Goal: Information Seeking & Learning: Learn about a topic

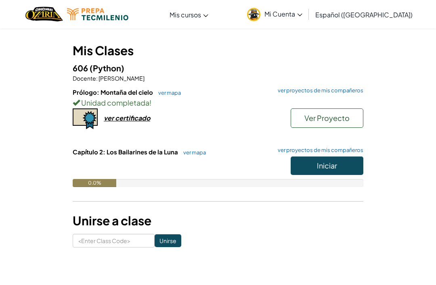
scroll to position [64, 0]
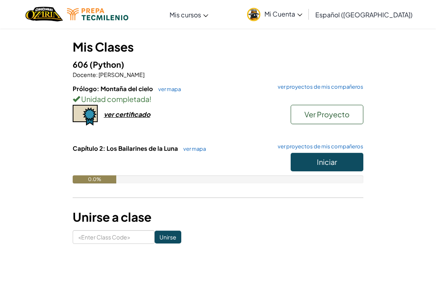
click at [338, 161] on button "Iniciar" at bounding box center [327, 162] width 73 height 19
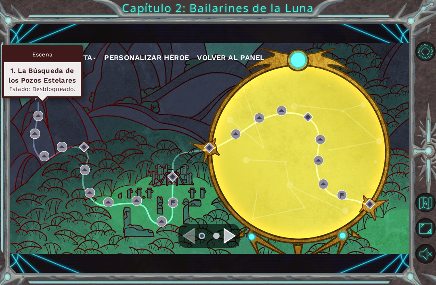
click at [56, 71] on div "1. La Búsqueda de los Pozos Estelares" at bounding box center [42, 75] width 69 height 19
click at [41, 100] on img at bounding box center [40, 95] width 10 height 10
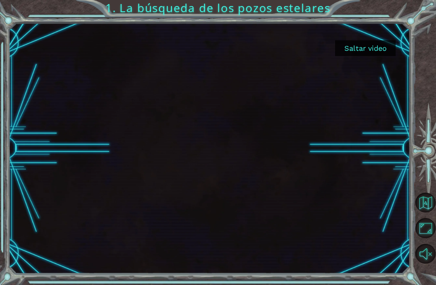
click at [367, 48] on button "Saltar video" at bounding box center [365, 48] width 61 height 16
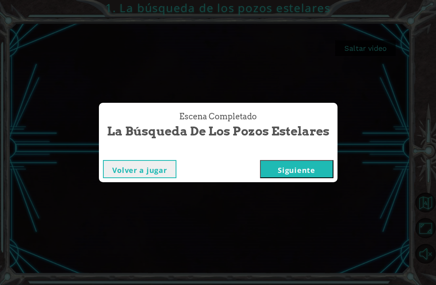
click at [313, 178] on button "Siguiente" at bounding box center [296, 169] width 73 height 18
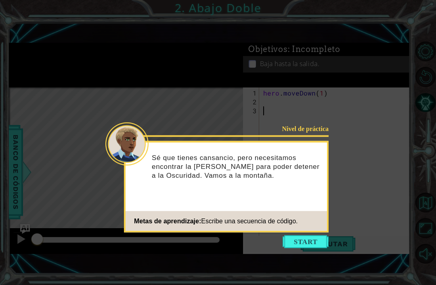
click at [308, 242] on button "Start" at bounding box center [306, 242] width 46 height 13
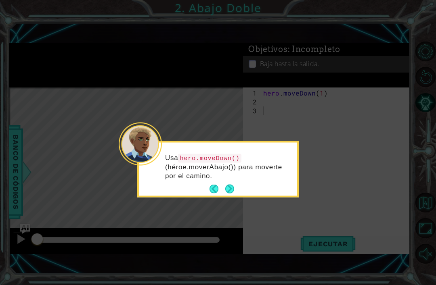
click at [233, 185] on button "Next" at bounding box center [229, 189] width 9 height 9
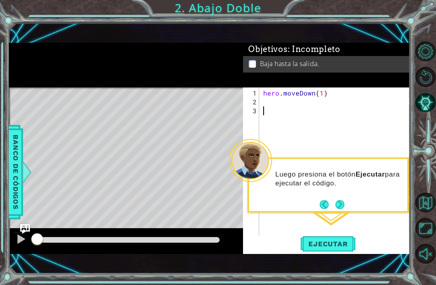
click at [324, 248] on span "Ejecutar" at bounding box center [327, 244] width 55 height 8
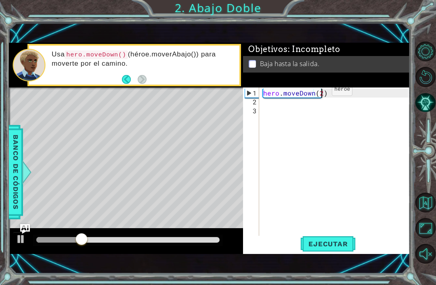
scroll to position [0, 4]
type textarea "hero.moveDown(2)"
click at [337, 248] on span "Ejecutar" at bounding box center [327, 244] width 55 height 8
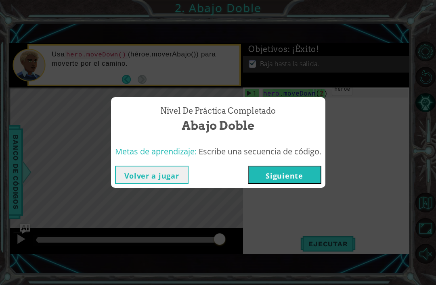
click at [293, 184] on button "Siguiente" at bounding box center [284, 175] width 73 height 18
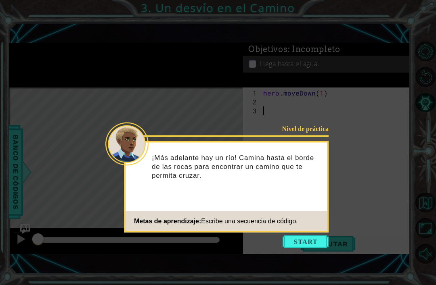
click at [304, 241] on button "Start" at bounding box center [306, 242] width 46 height 13
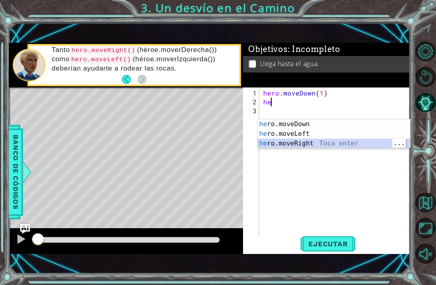
click at [351, 143] on div "he ro.moveDown Toca enter he ro.moveLeft Toca enter he ro.moveRight Toca enter" at bounding box center [334, 144] width 153 height 48
type textarea "hero.moveRight(1)"
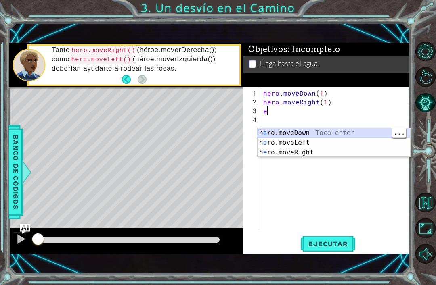
click at [321, 130] on div "h e ro.moveDown Toca enter h e ro.moveLeft Toca enter h e ro.moveRight Toca ent…" at bounding box center [334, 152] width 153 height 48
type textarea "hero.moveDown(1)"
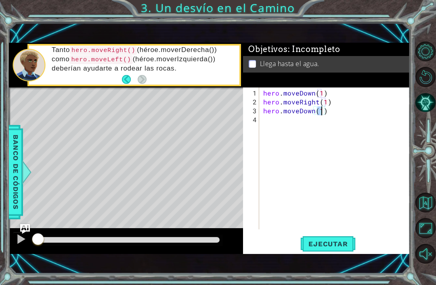
click at [338, 248] on span "Ejecutar" at bounding box center [327, 244] width 55 height 8
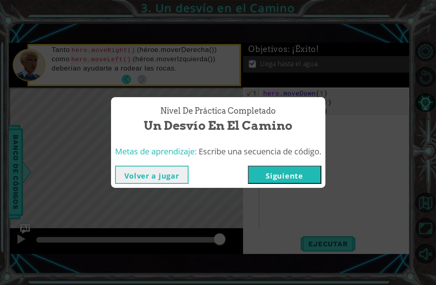
click at [291, 184] on button "Siguiente" at bounding box center [284, 175] width 73 height 18
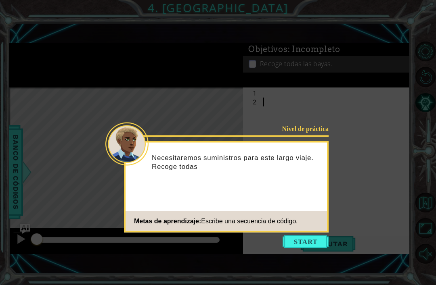
click at [306, 242] on button "Start" at bounding box center [306, 242] width 46 height 13
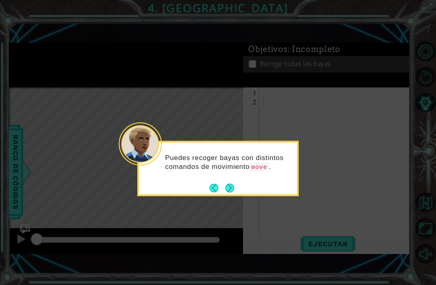
click at [278, 273] on icon at bounding box center [218, 155] width 436 height 311
click at [228, 186] on button "Next" at bounding box center [229, 188] width 9 height 9
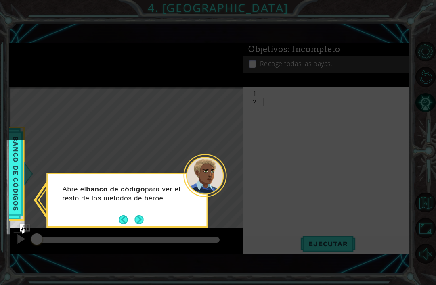
click at [140, 233] on icon at bounding box center [218, 155] width 436 height 311
click at [142, 216] on button "Next" at bounding box center [139, 220] width 9 height 9
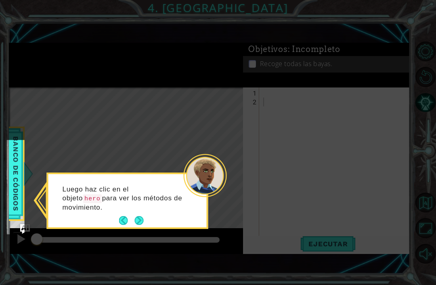
click at [138, 220] on button "Next" at bounding box center [139, 220] width 9 height 9
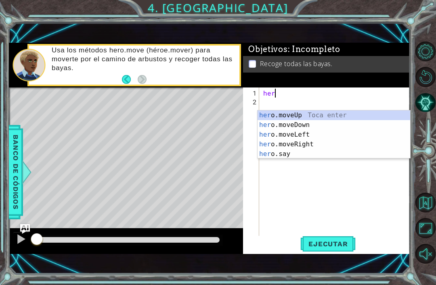
scroll to position [0, 0]
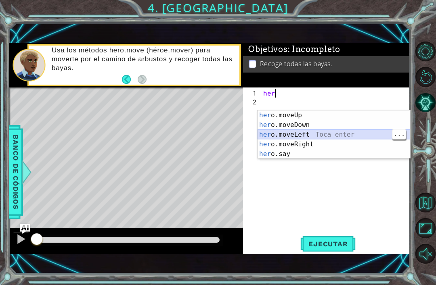
click at [344, 133] on div "her o.moveUp Toca enter her o.moveDown Toca enter her o.moveLeft Toca enter her…" at bounding box center [334, 145] width 153 height 68
type textarea "hero.moveLeft(1)"
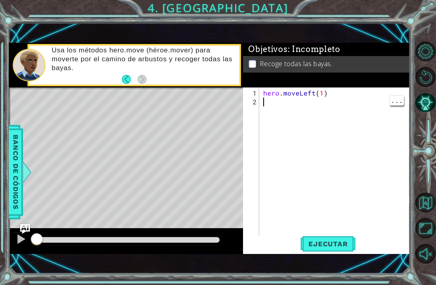
scroll to position [0, 0]
type textarea "m"
click at [335, 252] on button "Ejecutar" at bounding box center [327, 244] width 55 height 17
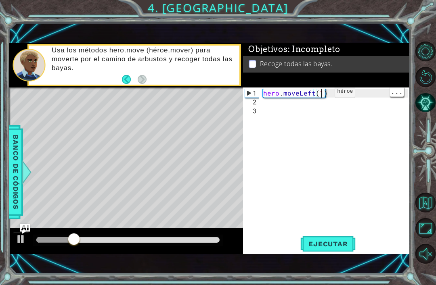
scroll to position [0, 4]
type textarea "hero.moveLeft(2)"
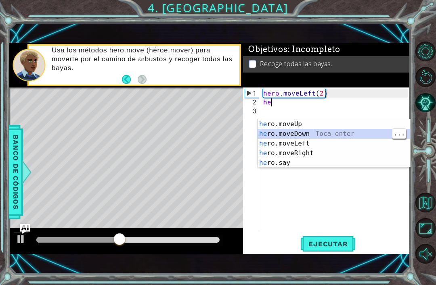
click at [320, 133] on div "he ro.moveUp Toca enter he ro.moveDown Toca enter he ro.moveLeft Toca enter he …" at bounding box center [334, 154] width 153 height 68
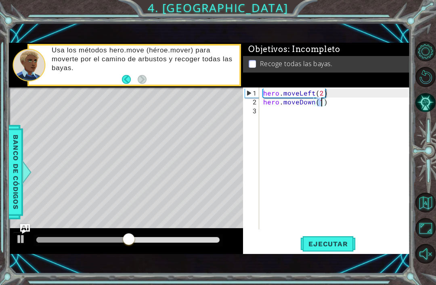
scroll to position [0, 4]
type textarea "hero.moveDown(2)"
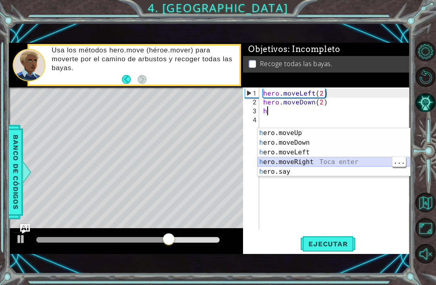
click at [315, 162] on div "h ero.moveUp Toca enter h ero.moveDown Toca enter h ero.moveLeft Toca enter h e…" at bounding box center [334, 162] width 153 height 68
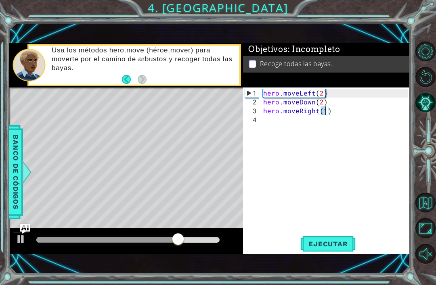
type textarea "hero.moveRight(2)"
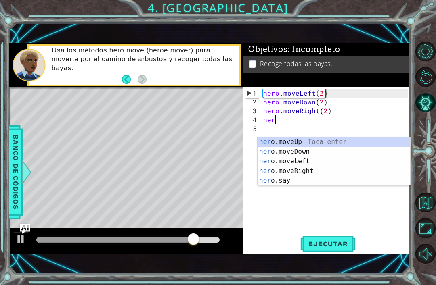
scroll to position [0, 0]
click at [327, 140] on div "her o.moveUp Toca enter her o.moveDown Toca enter her o.moveLeft Toca enter her…" at bounding box center [334, 171] width 153 height 68
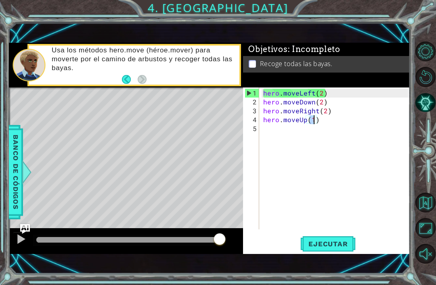
scroll to position [0, 3]
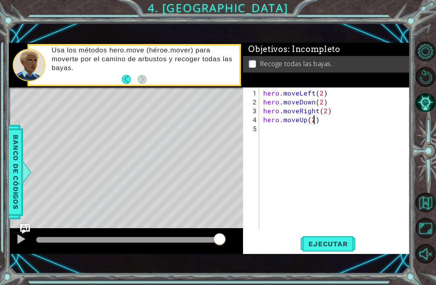
type textarea "hero.moveUp(2)"
click at [343, 248] on span "Ejecutar" at bounding box center [327, 244] width 55 height 8
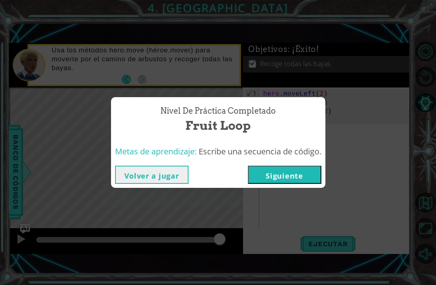
click at [302, 184] on button "Siguiente" at bounding box center [284, 175] width 73 height 18
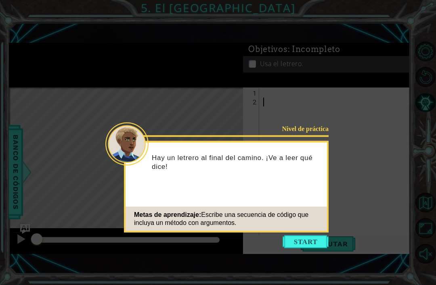
click at [308, 239] on button "Start" at bounding box center [306, 242] width 46 height 13
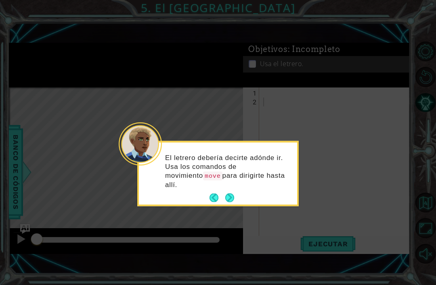
click at [233, 194] on button "Next" at bounding box center [229, 198] width 9 height 9
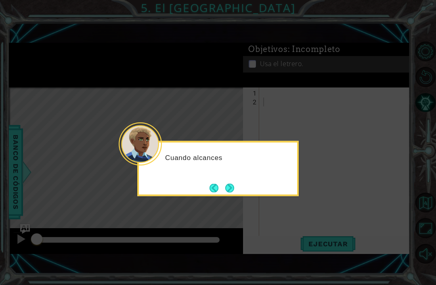
click at [232, 184] on button "Next" at bounding box center [229, 188] width 9 height 9
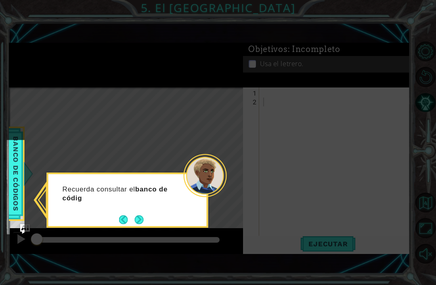
click at [142, 218] on button "Next" at bounding box center [139, 220] width 9 height 9
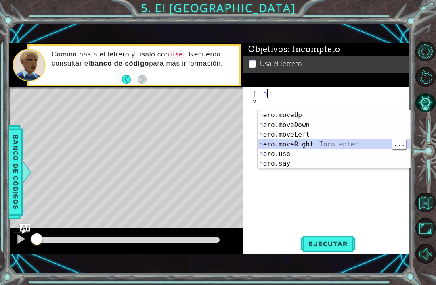
click at [320, 142] on div "h ero.moveUp Toca enter h ero.moveDown Toca enter h ero.moveLeft Toca enter h e…" at bounding box center [334, 150] width 153 height 78
type textarea "hero.moveRight(1)"
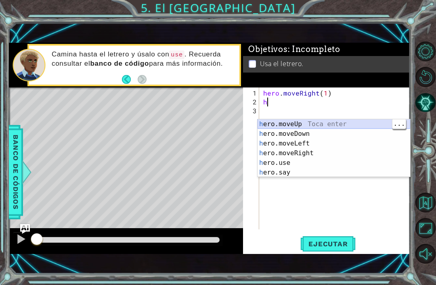
click at [321, 121] on div "h ero.moveUp Toca enter h ero.moveDown Toca enter h ero.moveLeft Toca enter h e…" at bounding box center [334, 159] width 153 height 78
type textarea "hero.moveUp(1)"
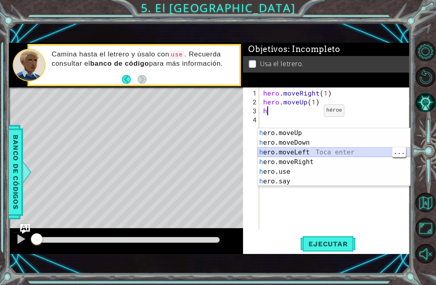
click at [313, 150] on div "h ero.moveUp Toca enter h ero.moveDown Toca enter h ero.moveLeft Toca enter h e…" at bounding box center [334, 167] width 153 height 78
type textarea "hero.moveLeft(1)"
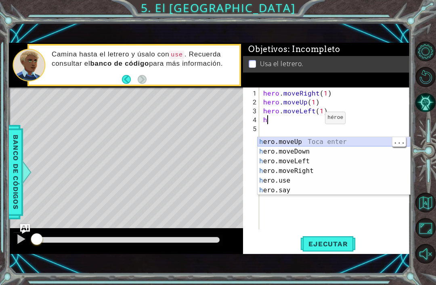
click at [325, 140] on div "h ero.moveUp Toca enter h ero.moveDown Toca enter h ero.moveLeft Toca enter h e…" at bounding box center [334, 176] width 153 height 78
type textarea "hero.moveUp(1)"
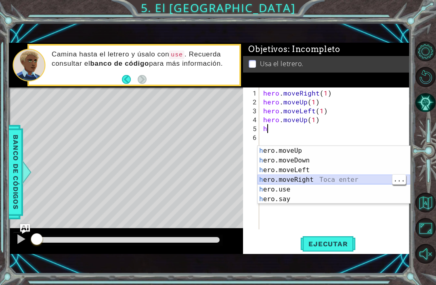
click at [319, 180] on div "h ero.moveUp Toca enter h ero.moveDown Toca enter h ero.moveLeft Toca enter h e…" at bounding box center [334, 185] width 153 height 78
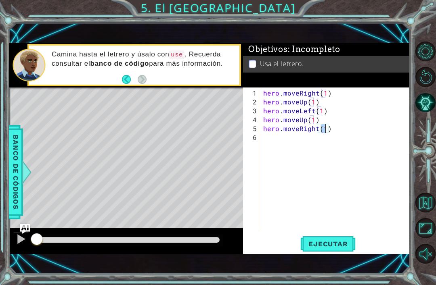
type textarea "hero.moveRight(3)"
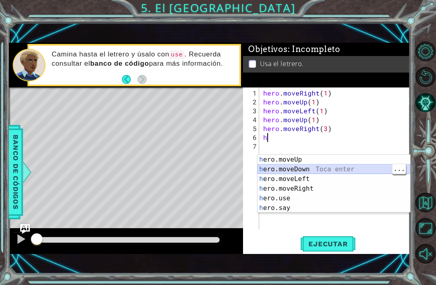
click at [320, 166] on div "h ero.moveUp Toca enter h ero.moveDown Toca enter h ero.moveLeft Toca enter h e…" at bounding box center [334, 194] width 153 height 78
type textarea "hero.moveDown(1)"
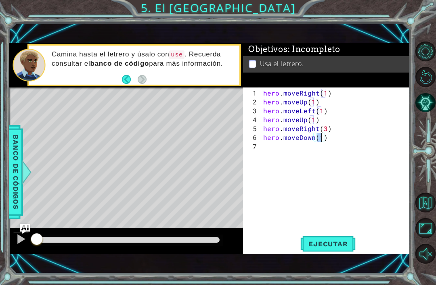
click at [333, 248] on span "Ejecutar" at bounding box center [327, 244] width 55 height 8
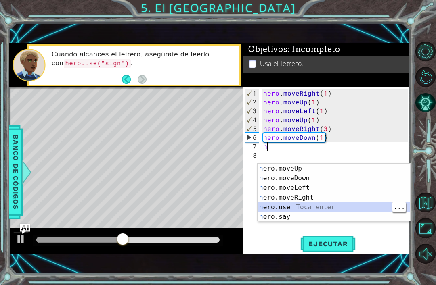
click at [299, 205] on div "h ero.moveUp Toca enter h ero.moveDown Toca enter h ero.moveLeft Toca enter h e…" at bounding box center [334, 203] width 153 height 78
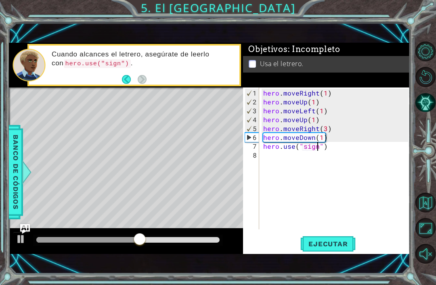
scroll to position [0, 4]
type textarea "hero.use("sign")"
click at [335, 252] on button "Ejecutar" at bounding box center [327, 244] width 55 height 17
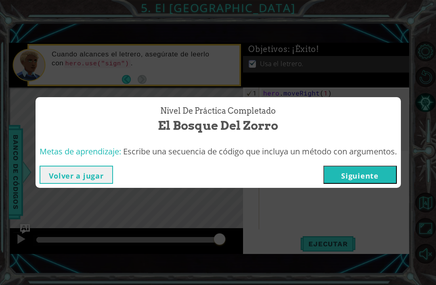
click at [369, 184] on button "Siguiente" at bounding box center [359, 175] width 73 height 18
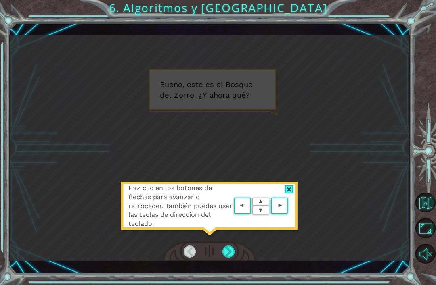
click at [290, 194] on div at bounding box center [289, 190] width 9 height 8
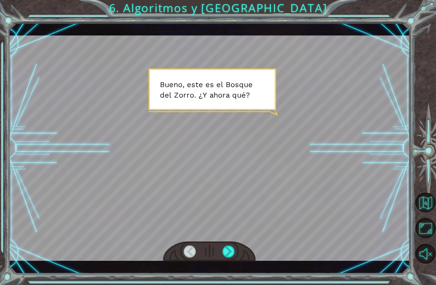
click at [231, 258] on div at bounding box center [228, 252] width 13 height 12
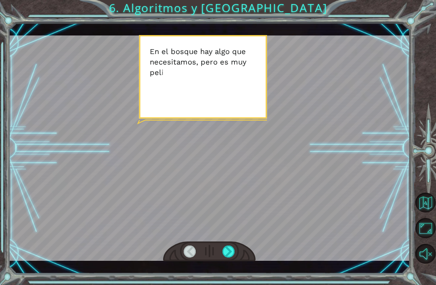
click at [232, 258] on div at bounding box center [228, 252] width 13 height 12
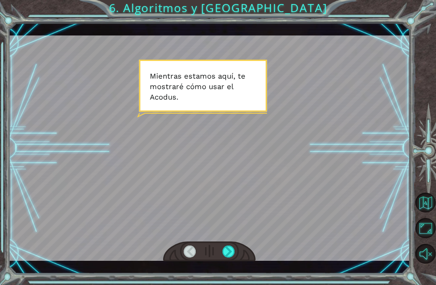
click at [233, 258] on div at bounding box center [228, 252] width 13 height 12
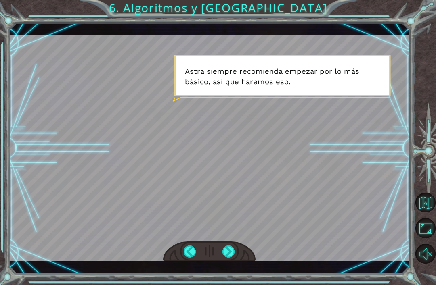
click at [235, 258] on div at bounding box center [228, 252] width 13 height 12
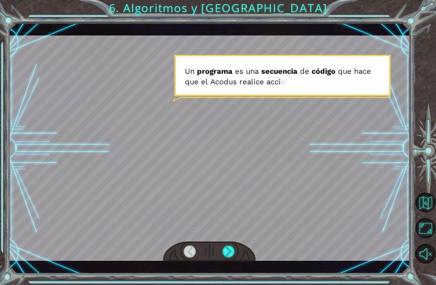
click at [231, 258] on div at bounding box center [228, 252] width 13 height 12
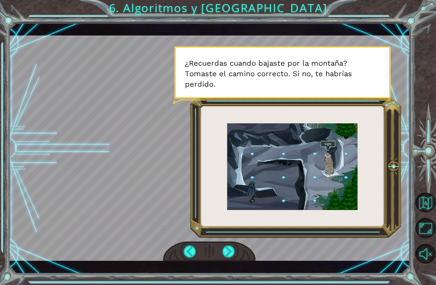
click at [232, 258] on div at bounding box center [228, 252] width 13 height 12
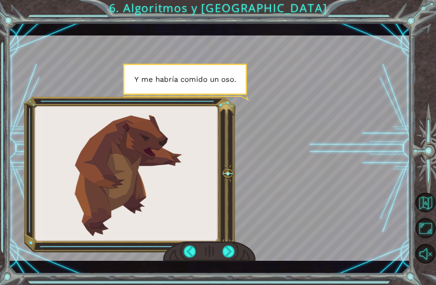
click at [226, 258] on div at bounding box center [228, 252] width 13 height 12
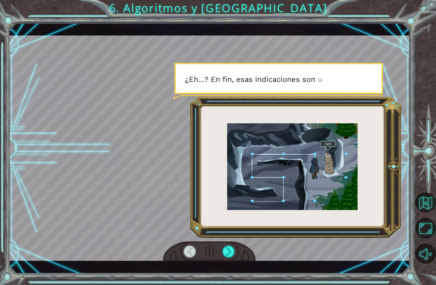
click at [232, 258] on div at bounding box center [228, 252] width 13 height 12
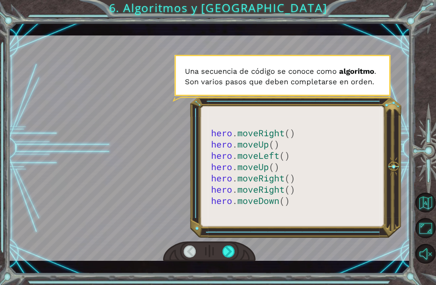
click at [239, 259] on div at bounding box center [209, 252] width 92 height 20
click at [234, 258] on div at bounding box center [228, 252] width 13 height 12
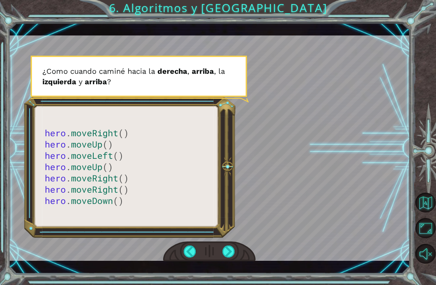
click at [233, 258] on div at bounding box center [228, 252] width 13 height 12
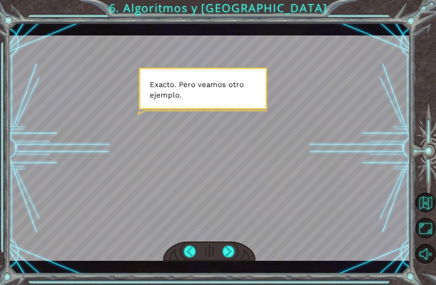
click at [232, 258] on div at bounding box center [228, 252] width 13 height 12
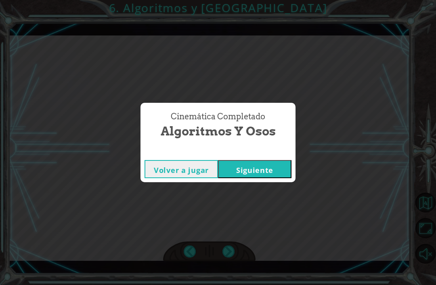
click at [262, 178] on button "Siguiente" at bounding box center [254, 169] width 73 height 18
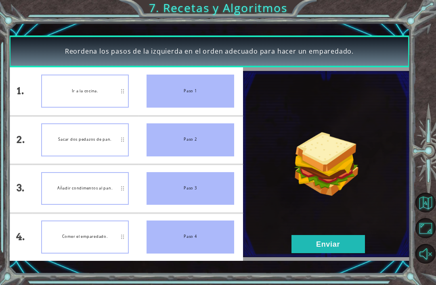
click at [343, 254] on button "Enviar" at bounding box center [327, 244] width 73 height 18
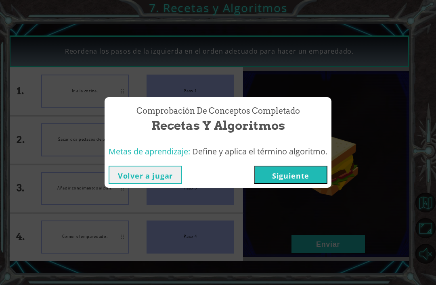
click at [314, 183] on button "Siguiente" at bounding box center [290, 175] width 73 height 18
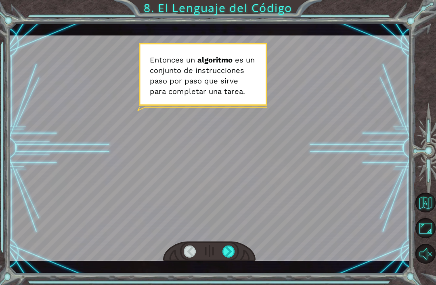
click at [230, 258] on div at bounding box center [228, 252] width 13 height 12
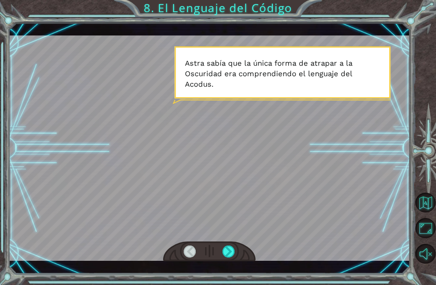
click at [242, 239] on div at bounding box center [209, 149] width 401 height 226
click at [230, 258] on div at bounding box center [228, 252] width 13 height 12
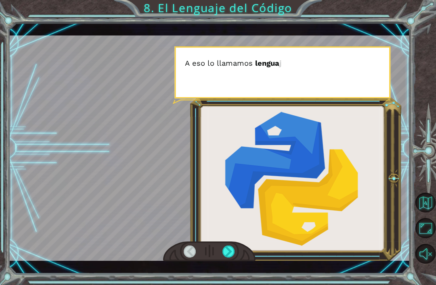
click at [230, 258] on div at bounding box center [228, 252] width 13 height 12
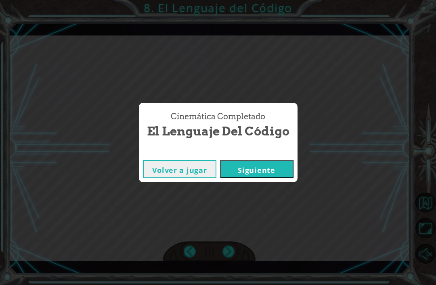
click at [271, 176] on button "Siguiente" at bounding box center [256, 169] width 73 height 18
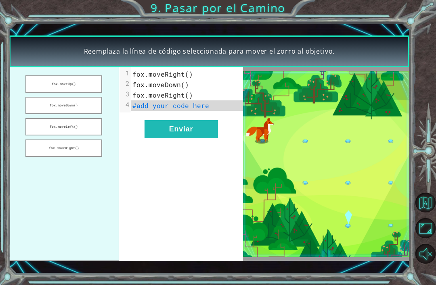
click at [51, 114] on button "fox.moveDown()" at bounding box center [63, 105] width 77 height 17
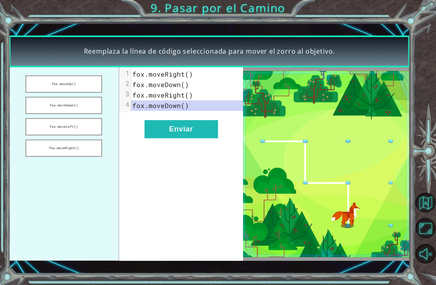
click at [164, 138] on button "Enviar" at bounding box center [181, 129] width 73 height 18
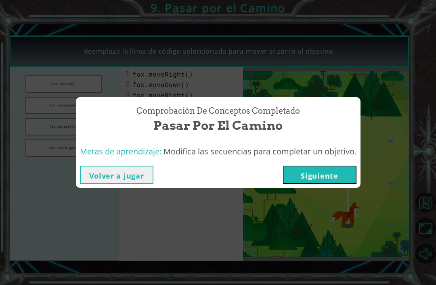
click at [340, 184] on button "Siguiente" at bounding box center [319, 175] width 73 height 18
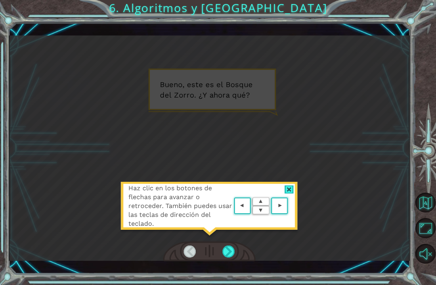
click at [291, 186] on div at bounding box center [289, 190] width 9 height 8
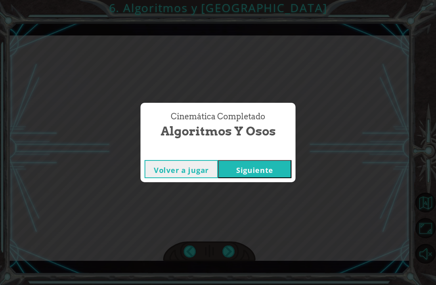
click at [255, 155] on div "Cinemática Completado" at bounding box center [217, 152] width 155 height 8
click at [254, 168] on button "Siguiente" at bounding box center [254, 169] width 73 height 18
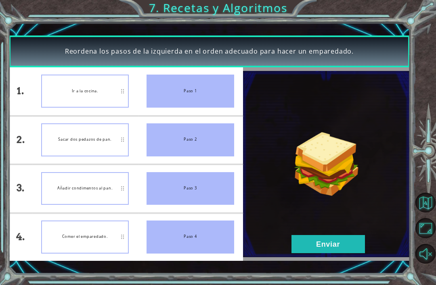
click at [345, 243] on button "Enviar" at bounding box center [327, 244] width 73 height 18
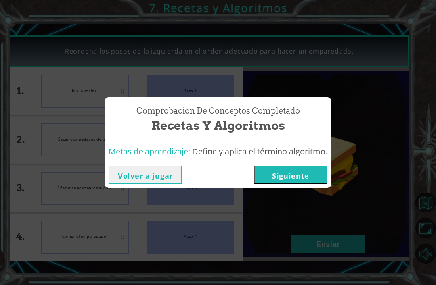
click at [312, 173] on button "Siguiente" at bounding box center [290, 175] width 73 height 18
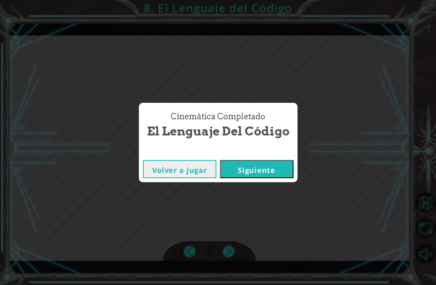
click at [270, 169] on button "Siguiente" at bounding box center [256, 169] width 73 height 18
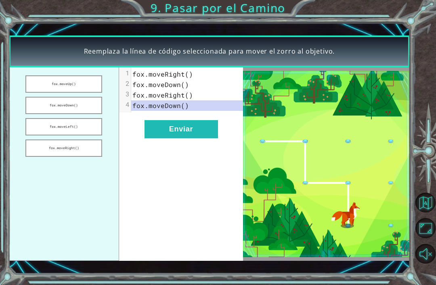
click at [166, 129] on button "Enviar" at bounding box center [181, 129] width 73 height 18
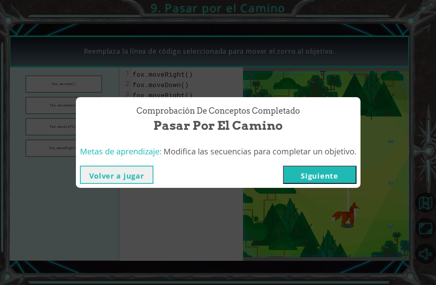
click at [326, 173] on button "Siguiente" at bounding box center [319, 175] width 73 height 18
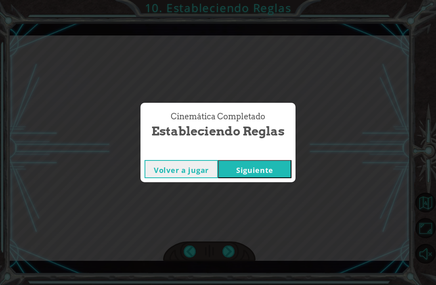
click at [267, 166] on button "Siguiente" at bounding box center [254, 169] width 73 height 18
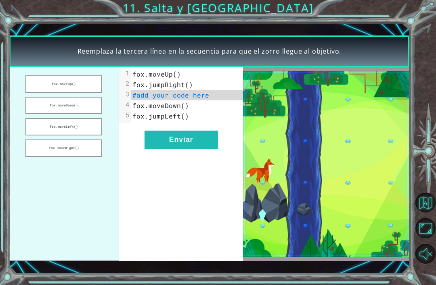
click at [60, 150] on button "fox.moveRight()" at bounding box center [63, 148] width 77 height 17
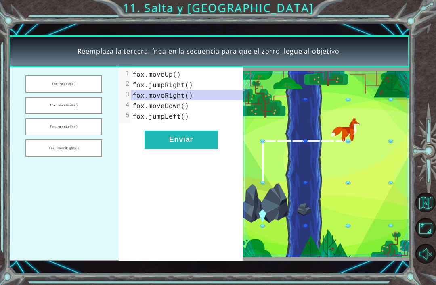
click at [51, 126] on button "fox.moveLeft()" at bounding box center [63, 126] width 77 height 17
click at [42, 103] on button "fox.moveDown()" at bounding box center [63, 105] width 77 height 17
click at [168, 138] on button "Enviar" at bounding box center [181, 140] width 73 height 18
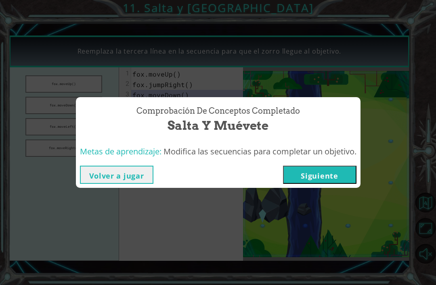
click at [328, 173] on button "Siguiente" at bounding box center [319, 175] width 73 height 18
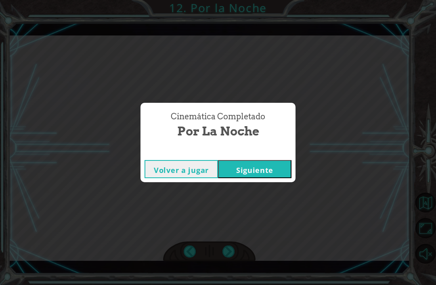
click at [260, 171] on button "Siguiente" at bounding box center [254, 169] width 73 height 18
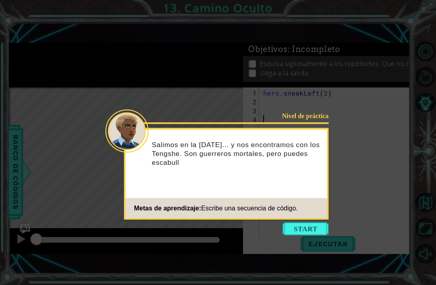
click at [302, 224] on button "Start" at bounding box center [306, 229] width 46 height 13
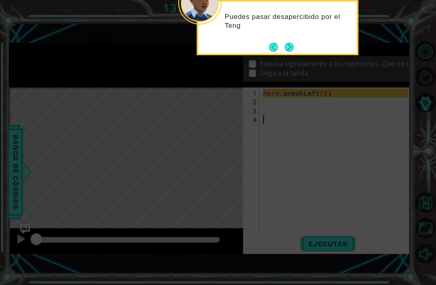
click at [290, 47] on button "Next" at bounding box center [289, 47] width 9 height 9
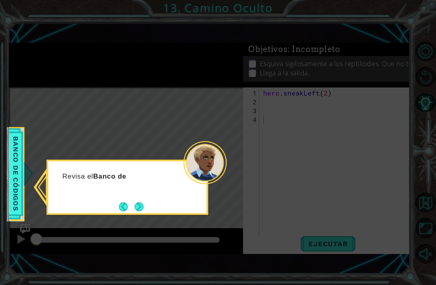
click at [142, 205] on button "Next" at bounding box center [139, 207] width 9 height 9
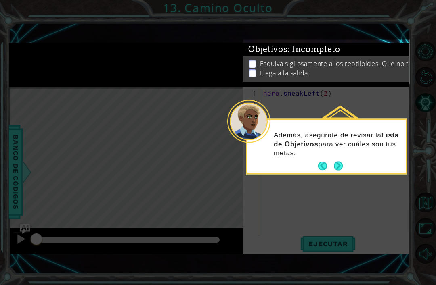
click at [360, 189] on icon at bounding box center [218, 142] width 436 height 285
click at [338, 162] on button "Next" at bounding box center [338, 166] width 9 height 9
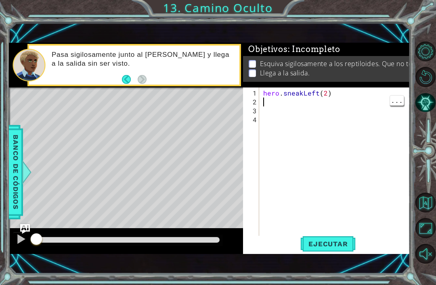
click at [329, 245] on span "Ejecutar" at bounding box center [327, 244] width 55 height 8
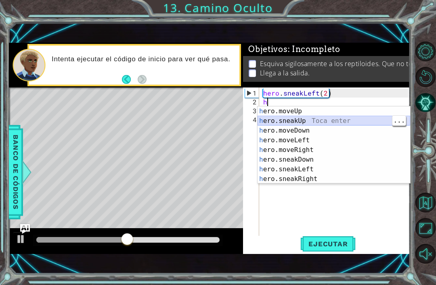
click at [326, 121] on div "h ero.moveUp Toca enter h ero.sneakUp Toca enter h ero.moveDown Toca enter h er…" at bounding box center [334, 155] width 153 height 97
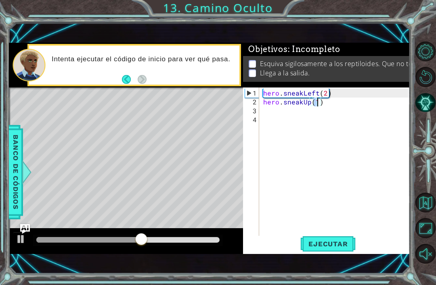
type textarea "hero.sneakUp(2)"
click at [327, 241] on span "Ejecutar" at bounding box center [327, 244] width 55 height 8
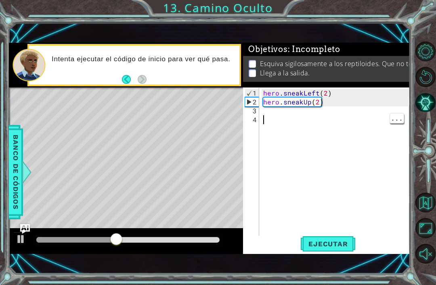
click at [337, 117] on div "hero . sneakLeft ( 2 ) hero . sneakUp ( 2 )" at bounding box center [337, 173] width 151 height 169
click at [332, 112] on div "hero . sneakLeft ( 2 ) hero . sneakUp ( 2 )" at bounding box center [337, 173] width 151 height 169
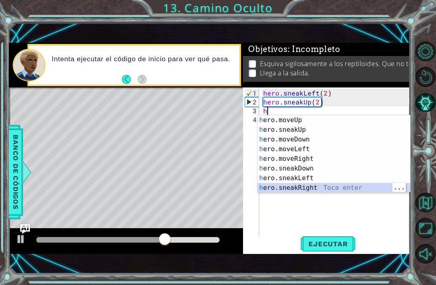
click at [327, 186] on div "h ero.moveUp Toca enter h ero.sneakUp Toca enter h ero.moveDown Toca enter h er…" at bounding box center [334, 163] width 153 height 97
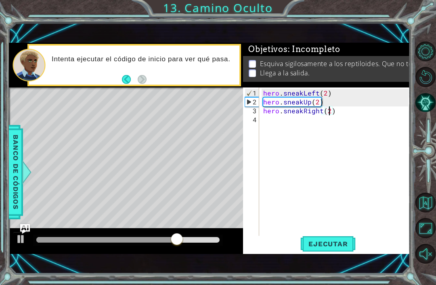
scroll to position [0, 4]
type textarea "hero.sneakRight(2)"
click at [331, 240] on span "Ejecutar" at bounding box center [327, 244] width 55 height 8
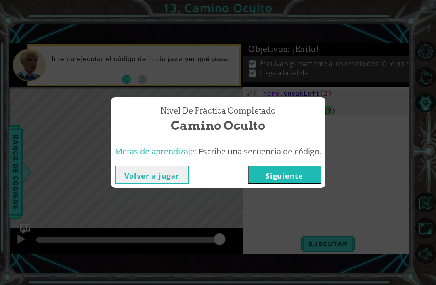
click at [298, 172] on button "Siguiente" at bounding box center [284, 175] width 73 height 18
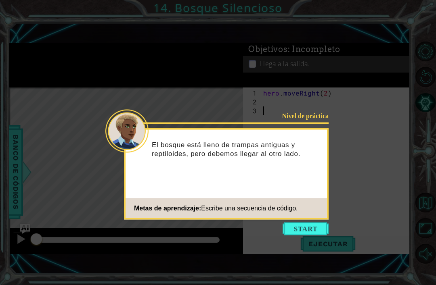
click at [304, 227] on button "Start" at bounding box center [306, 229] width 46 height 13
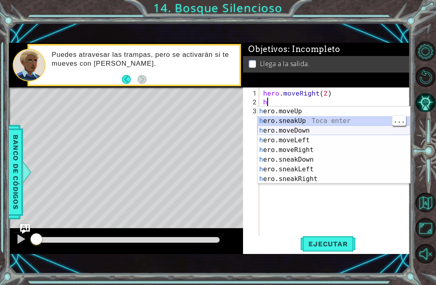
click at [320, 126] on div "h ero.moveUp Toca enter h ero.sneakUp Toca enter h ero.moveDown Toca enter h er…" at bounding box center [334, 155] width 153 height 97
type textarea "hero.moveDown(1)"
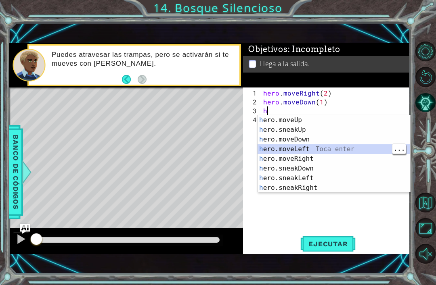
click at [323, 157] on div "h ero.moveUp Toca enter h ero.sneakUp Toca enter h ero.moveDown Toca enter h er…" at bounding box center [334, 163] width 153 height 97
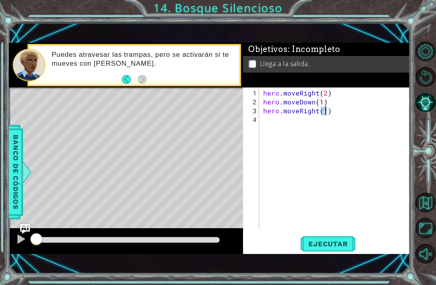
scroll to position [0, 4]
click at [332, 240] on button "Ejecutar" at bounding box center [327, 244] width 55 height 17
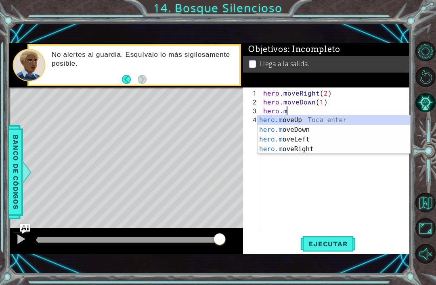
scroll to position [0, 1]
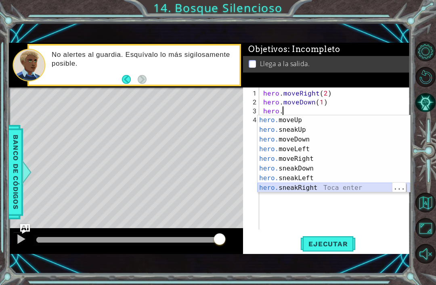
click at [324, 186] on div "hero. moveUp Toca enter hero. sneakUp Toca enter hero. moveDown Toca enter hero…" at bounding box center [334, 163] width 153 height 97
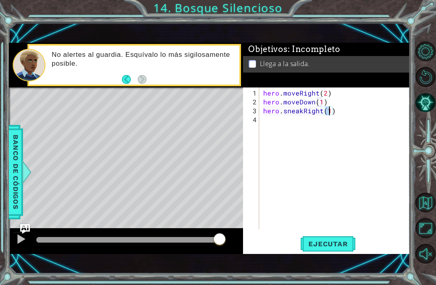
scroll to position [0, 4]
type textarea "hero.sneakRight(3)"
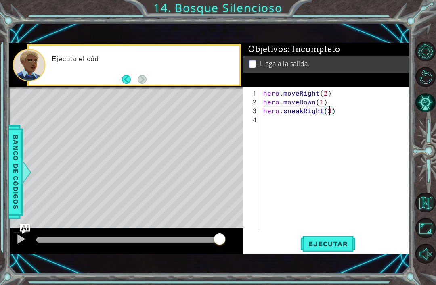
click at [333, 240] on button "Ejecutar" at bounding box center [327, 244] width 55 height 17
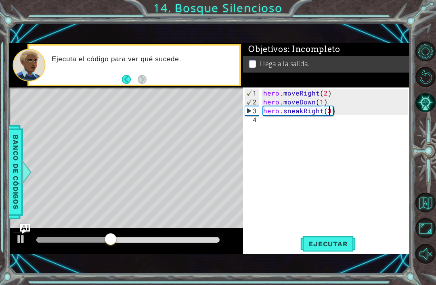
scroll to position [0, 0]
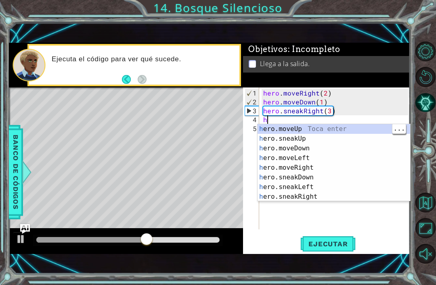
click at [328, 129] on div "h ero.moveUp Toca enter h ero.sneakUp Toca enter h ero.moveDown Toca enter h er…" at bounding box center [334, 172] width 153 height 97
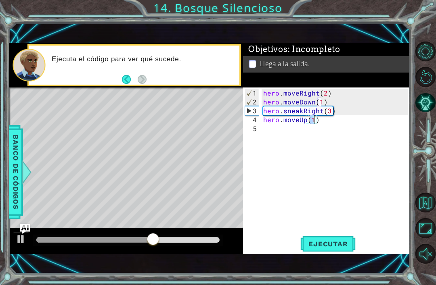
type textarea "hero.sneakRight(3)"
click at [324, 132] on div "hero . moveRight ( 2 ) hero . moveDown ( 1 ) hero . sneakRight ( 3 ) hero . mov…" at bounding box center [337, 169] width 151 height 160
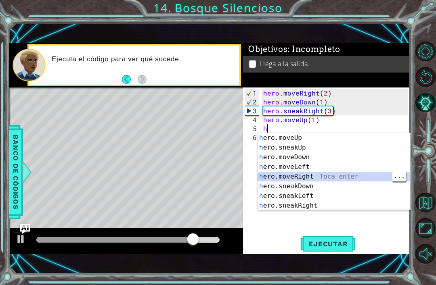
click at [318, 174] on div "h ero.moveUp Toca enter h ero.sneakUp Toca enter h ero.moveDown Toca enter h er…" at bounding box center [334, 181] width 153 height 97
type textarea "hero.moveRight(1)"
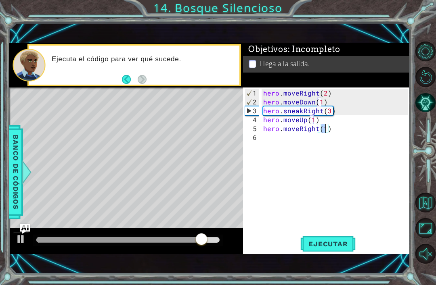
click at [328, 241] on span "Ejecutar" at bounding box center [327, 244] width 55 height 8
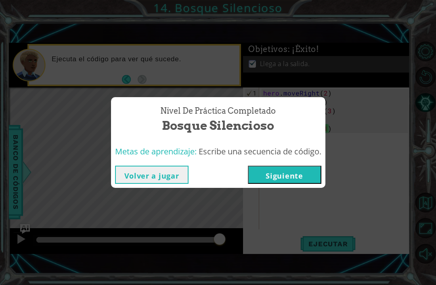
click at [306, 176] on button "Siguiente" at bounding box center [284, 175] width 73 height 18
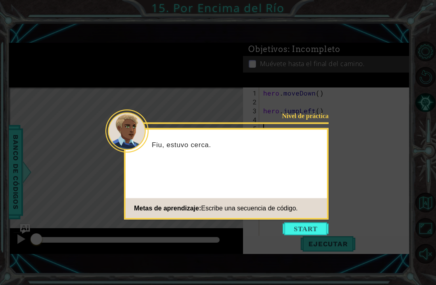
click at [308, 227] on button "Start" at bounding box center [306, 229] width 46 height 13
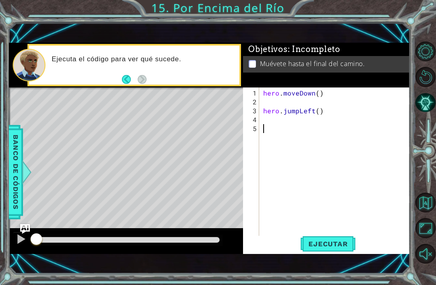
click at [330, 243] on span "Ejecutar" at bounding box center [327, 244] width 55 height 8
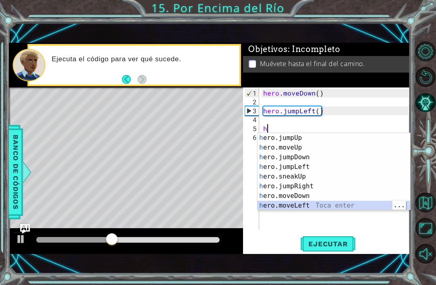
click at [319, 205] on div "h ero.jumpUp Toca enter h ero.moveUp Toca enter h ero.jumpDown Toca enter h ero…" at bounding box center [334, 181] width 153 height 97
type textarea "hero.moveLeft(1)"
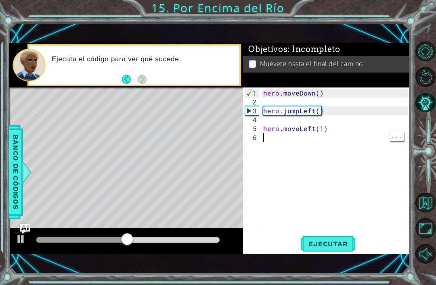
type textarea "h"
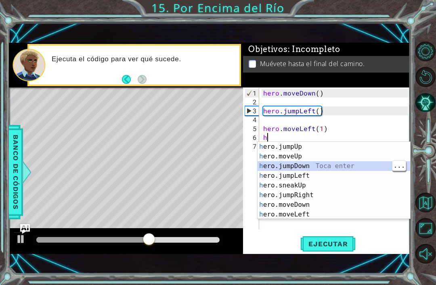
click at [315, 163] on div "h ero.jumpUp Toca enter h ero.moveUp Toca enter h ero.jumpDown Toca enter h ero…" at bounding box center [334, 190] width 153 height 97
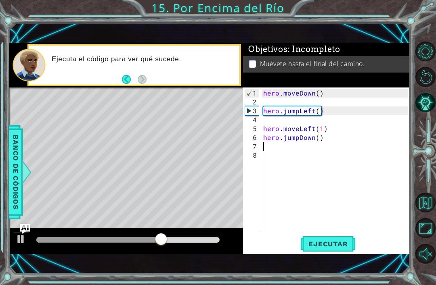
click at [341, 243] on span "Ejecutar" at bounding box center [327, 244] width 55 height 8
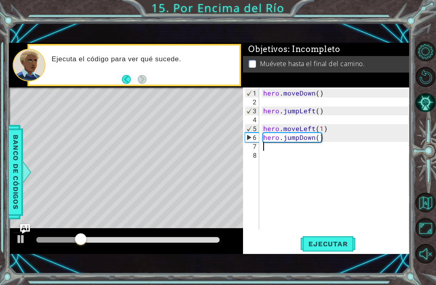
type textarea "h"
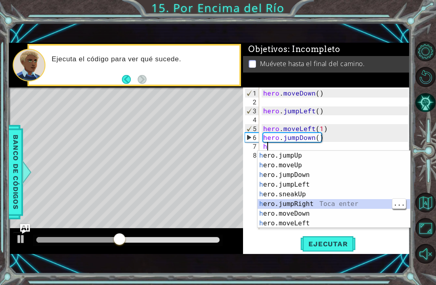
click at [320, 203] on div "h ero.jumpUp Toca enter h ero.moveUp Toca enter h ero.jumpDown Toca enter h ero…" at bounding box center [334, 199] width 153 height 97
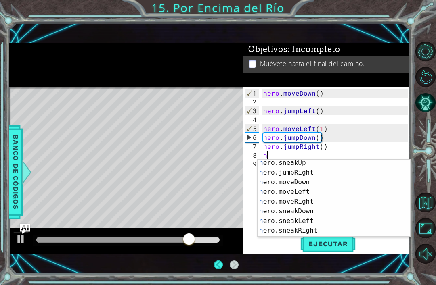
scroll to position [40, 0]
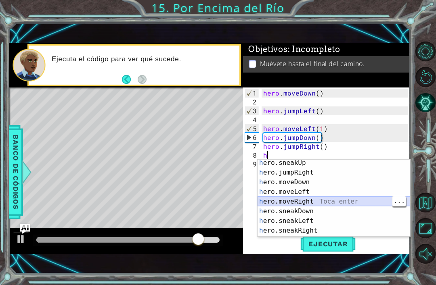
click at [320, 201] on div "h ero.sneakUp Toca enter h ero.jumpRight Toca enter h ero.moveDown Toca enter h…" at bounding box center [334, 206] width 153 height 97
type textarea "hero.moveRight(1)"
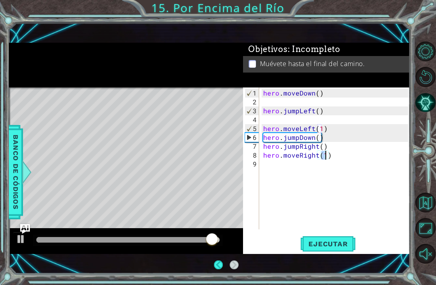
click at [333, 242] on span "Ejecutar" at bounding box center [327, 244] width 55 height 8
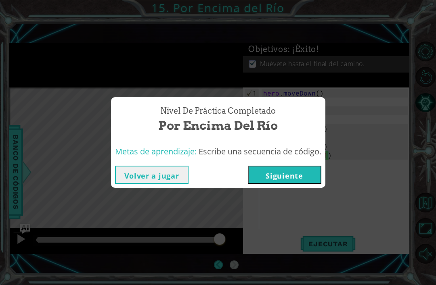
click at [297, 174] on button "Siguiente" at bounding box center [284, 175] width 73 height 18
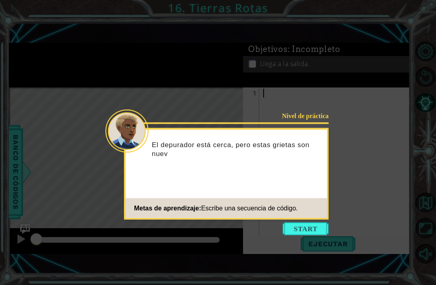
click at [304, 224] on button "Start" at bounding box center [306, 229] width 46 height 13
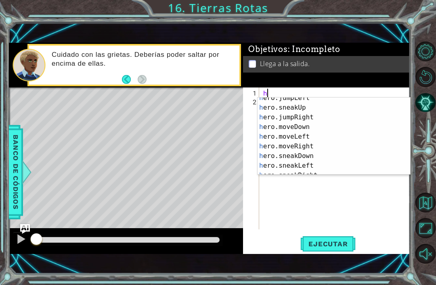
scroll to position [34, 0]
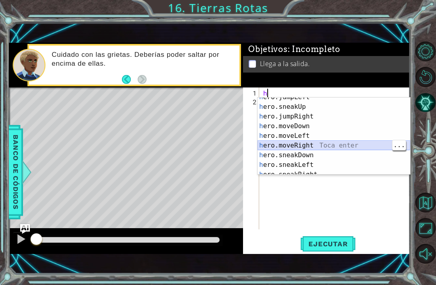
click at [319, 143] on div "h ero.jumpLeft Toca enter h ero.sneakUp Toca enter h ero.jumpRight Toca enter h…" at bounding box center [334, 140] width 153 height 97
type textarea "hero.moveRight(1)"
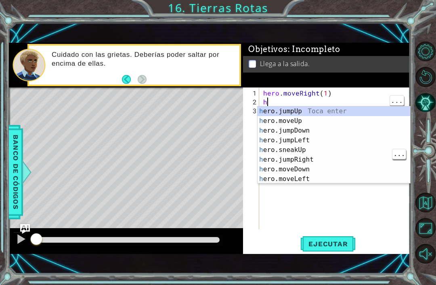
scroll to position [0, 0]
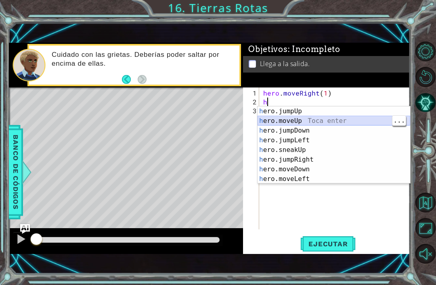
click at [324, 120] on div "h ero.jumpUp Toca enter h ero.moveUp Toca enter h ero.jumpDown Toca enter h ero…" at bounding box center [334, 155] width 153 height 97
type textarea "hero.moveUp(1)"
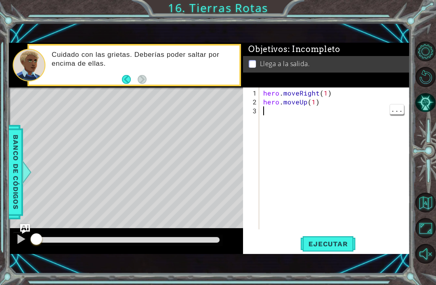
type textarea "h"
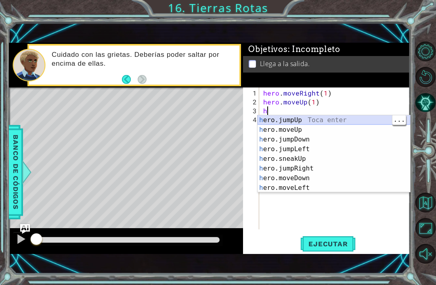
click at [329, 120] on div "h ero.jumpUp Toca enter h ero.moveUp Toca enter h ero.jumpDown Toca enter h ero…" at bounding box center [334, 163] width 153 height 97
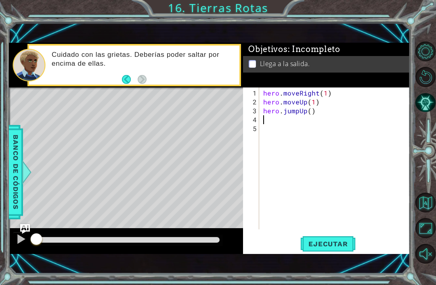
type textarea "h"
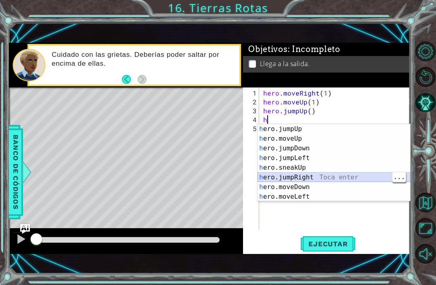
click at [321, 178] on div "h ero.jumpUp Toca enter h ero.moveUp Toca enter h ero.jumpDown Toca enter h ero…" at bounding box center [334, 172] width 153 height 97
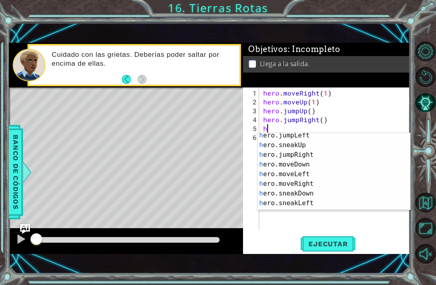
scroll to position [36, 0]
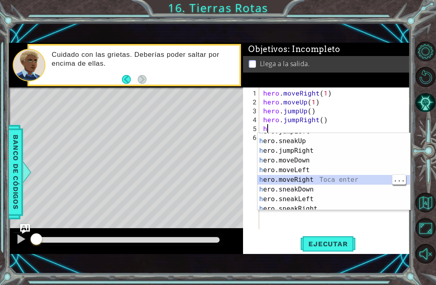
click at [319, 179] on div "h ero.jumpLeft Toca enter h ero.sneakUp Toca enter h ero.jumpRight Toca enter h…" at bounding box center [334, 175] width 153 height 97
type textarea "hero.moveRight(1)"
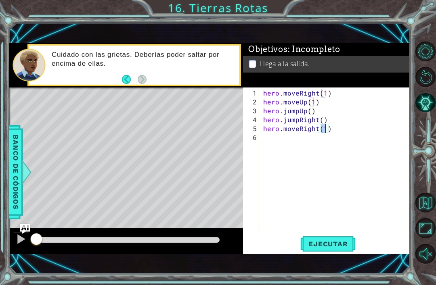
click at [325, 244] on span "Ejecutar" at bounding box center [327, 244] width 55 height 8
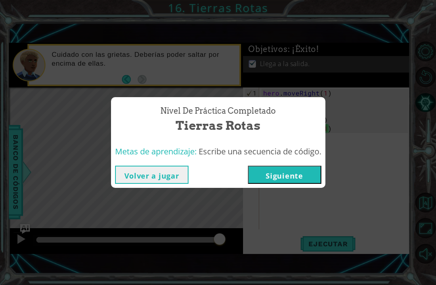
click at [302, 174] on button "Siguiente" at bounding box center [284, 175] width 73 height 18
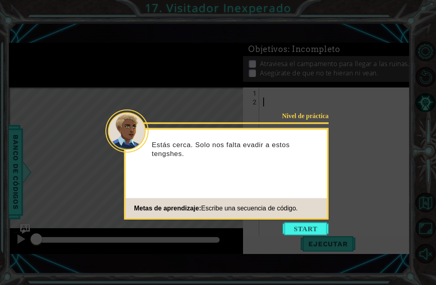
click at [305, 223] on button "Start" at bounding box center [306, 229] width 46 height 13
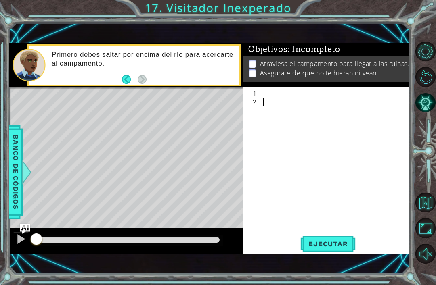
type textarea "h"
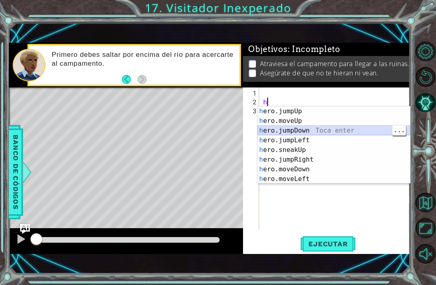
click at [324, 128] on div "h ero.jumpUp Toca enter h ero.moveUp Toca enter h ero.jumpDown Toca enter h ero…" at bounding box center [334, 155] width 153 height 97
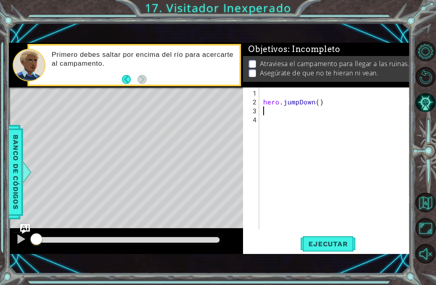
type textarea "h"
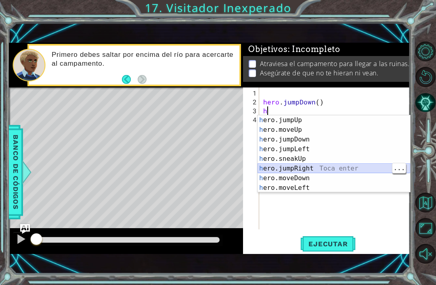
click at [320, 166] on div "h ero.jumpUp Toca enter h ero.moveUp Toca enter h ero.jumpDown Toca enter h ero…" at bounding box center [334, 163] width 153 height 97
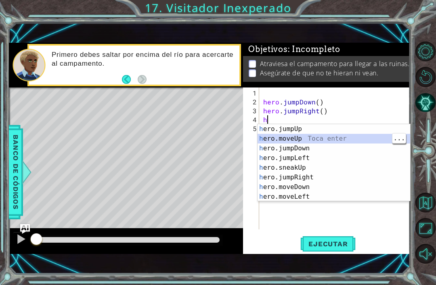
click at [323, 137] on div "h ero.jumpUp Toca enter h ero.moveUp Toca enter h ero.jumpDown Toca enter h ero…" at bounding box center [334, 172] width 153 height 97
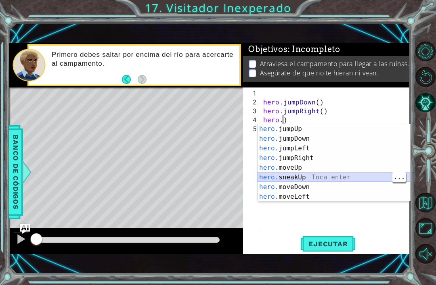
click at [310, 176] on div "hero. jumpUp Toca enter hero. jumpDown Toca enter hero. jumpLeft Toca enter her…" at bounding box center [334, 172] width 153 height 97
type textarea "hero.sneakUp(1)"
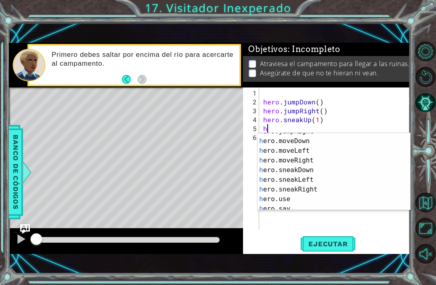
scroll to position [58, 0]
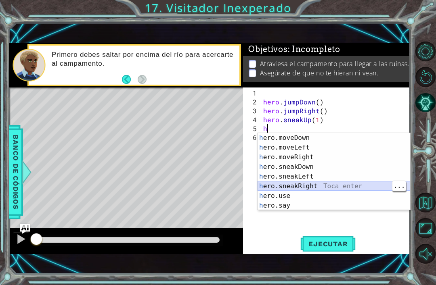
click at [320, 184] on div "h ero.moveDown Toca enter h ero.moveLeft Toca enter h ero.moveRight Toca enter …" at bounding box center [334, 181] width 153 height 97
type textarea "hero.sneakRight(1)"
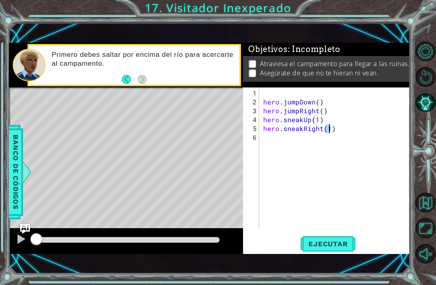
click at [331, 244] on span "Ejecutar" at bounding box center [327, 244] width 55 height 8
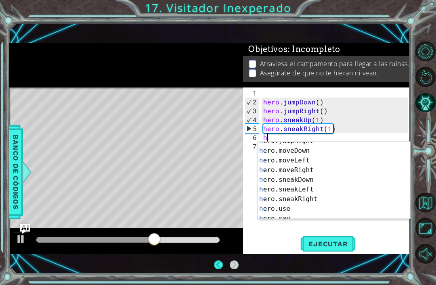
scroll to position [54, 0]
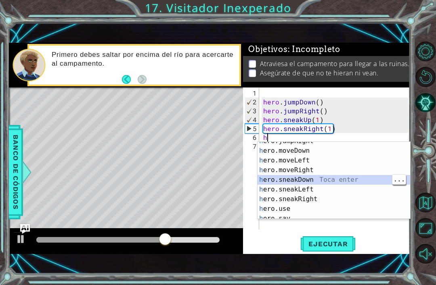
click at [318, 176] on div "h ero.jumpRight Toca enter h ero.moveDown Toca enter h ero.moveLeft Toca enter …" at bounding box center [334, 184] width 153 height 97
type textarea "hero.sneakDown(1)"
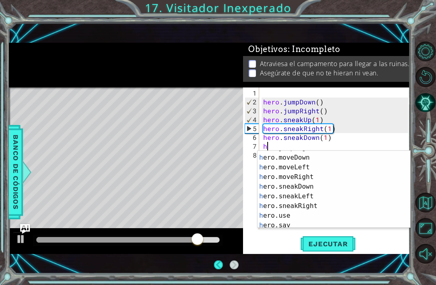
scroll to position [58, 0]
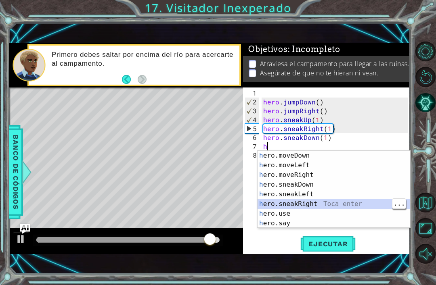
click at [329, 201] on div "h ero.moveDown Toca enter h ero.moveLeft Toca enter h ero.moveRight Toca enter …" at bounding box center [334, 199] width 153 height 97
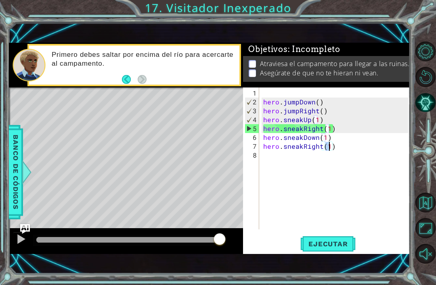
type textarea "hero.sneakRight(2)"
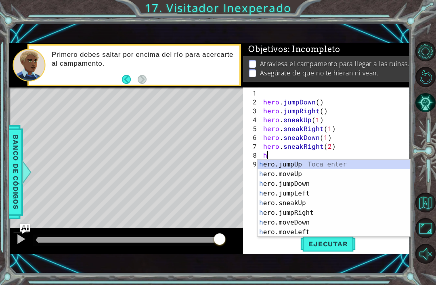
scroll to position [0, 0]
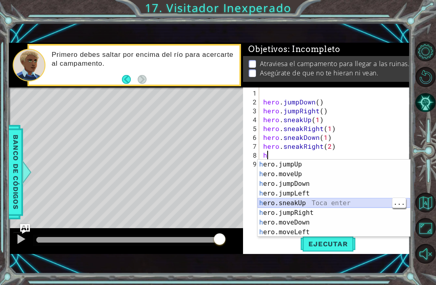
click at [320, 201] on div "h ero.jumpUp Toca enter h ero.moveUp Toca enter h ero.jumpDown Toca enter h ero…" at bounding box center [334, 208] width 153 height 97
type textarea "hero.sneakUp(1)"
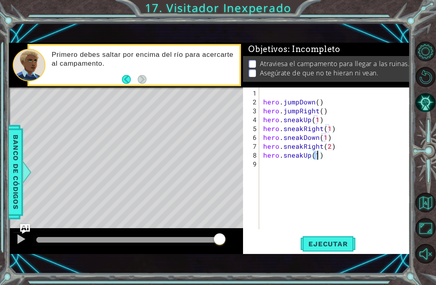
click at [338, 243] on span "Ejecutar" at bounding box center [327, 244] width 55 height 8
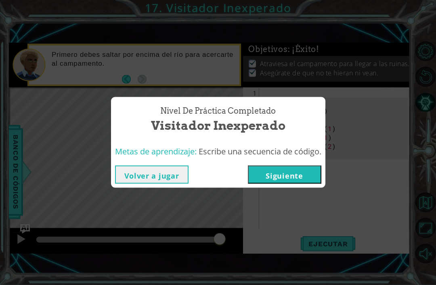
click at [300, 176] on button "Siguiente" at bounding box center [284, 175] width 73 height 18
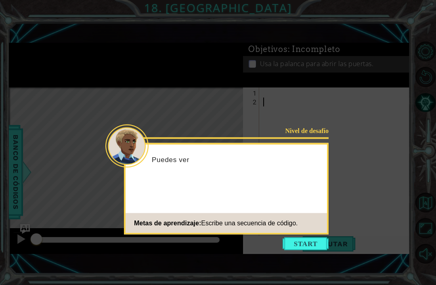
scroll to position [15, 0]
click at [311, 238] on button "Start" at bounding box center [306, 244] width 46 height 13
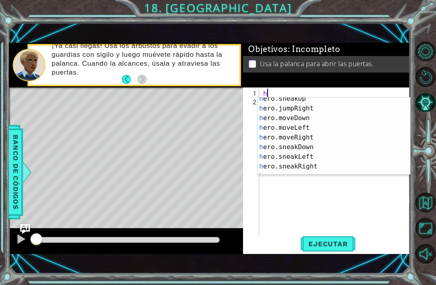
scroll to position [43, 0]
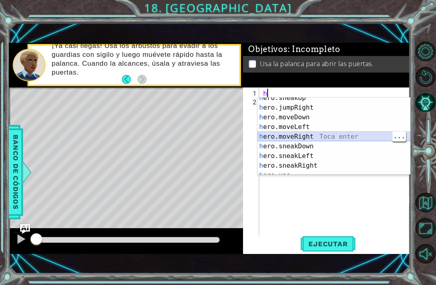
click at [317, 134] on div "h ero.sneakUp Toca enter h ero.jumpRight Toca enter h ero.moveDown Toca enter h…" at bounding box center [334, 141] width 153 height 97
type textarea "hero.moveRight(1)"
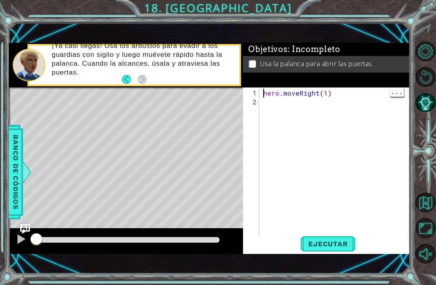
click at [321, 107] on div "hero . moveRight ( 1 )" at bounding box center [337, 173] width 151 height 169
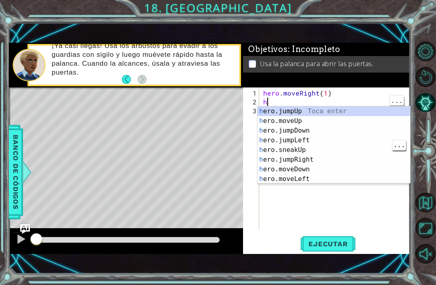
scroll to position [0, 0]
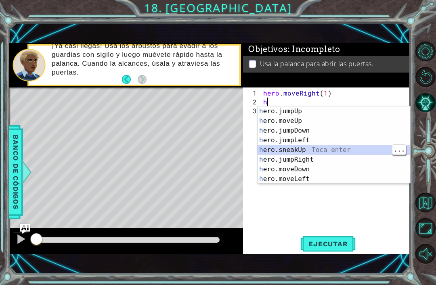
click at [307, 146] on div "h ero.jumpUp Toca enter h ero.moveUp Toca enter h ero.jumpDown Toca enter h ero…" at bounding box center [334, 155] width 153 height 97
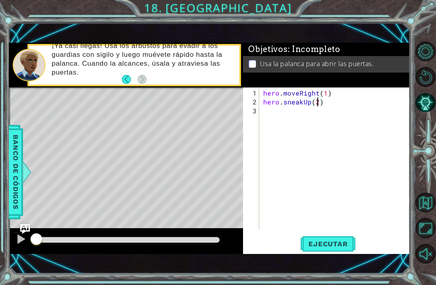
scroll to position [0, 3]
type textarea "hero.sneakUp(2)"
click at [330, 250] on button "Ejecutar" at bounding box center [327, 244] width 55 height 17
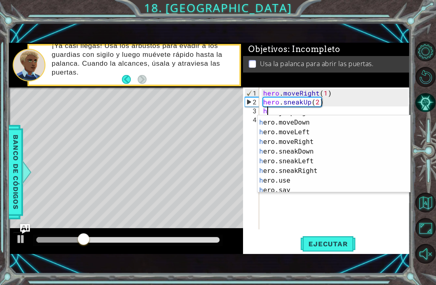
scroll to position [58, 0]
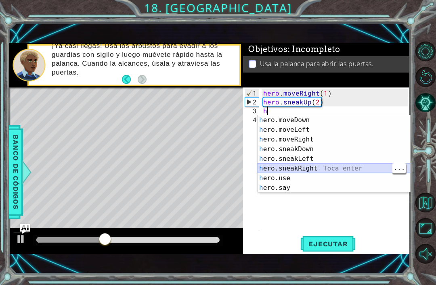
click at [317, 165] on div "h ero.moveDown Toca enter h ero.moveLeft Toca enter h ero.moveRight Toca enter …" at bounding box center [334, 163] width 153 height 97
type textarea "hero.sneakRight(1)"
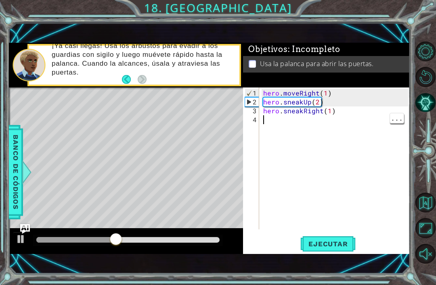
scroll to position [0, 0]
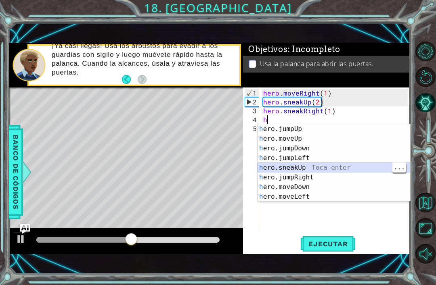
click at [308, 165] on div "h ero.jumpUp Toca enter h ero.moveUp Toca enter h ero.jumpDown Toca enter h ero…" at bounding box center [334, 172] width 153 height 97
type textarea "hero.sneakUp(1)"
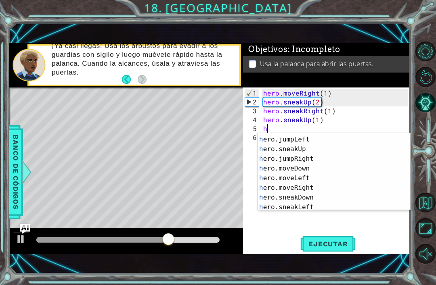
scroll to position [29, 0]
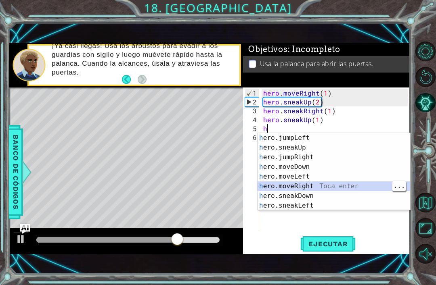
click at [314, 186] on div "h ero.jumpLeft Toca enter h ero.sneakUp Toca enter h ero.jumpRight Toca enter h…" at bounding box center [334, 181] width 153 height 97
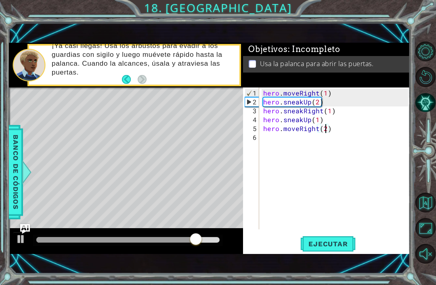
scroll to position [0, 4]
click at [325, 238] on button "Ejecutar" at bounding box center [327, 244] width 55 height 17
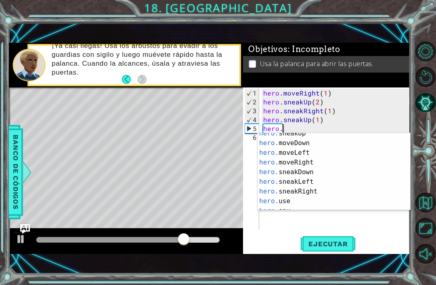
scroll to position [58, 0]
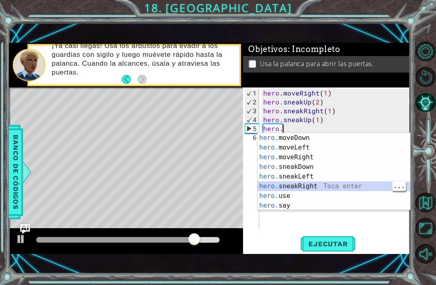
click at [317, 184] on div "hero. moveDown Toca enter hero. moveLeft Toca enter hero. moveRight Toca enter …" at bounding box center [334, 181] width 153 height 97
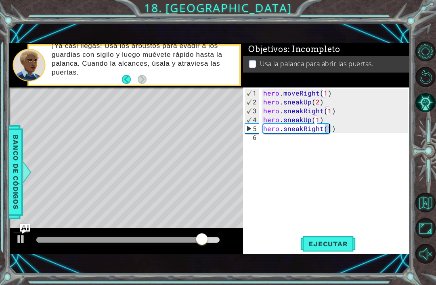
type textarea "hero.sneakRight(2)"
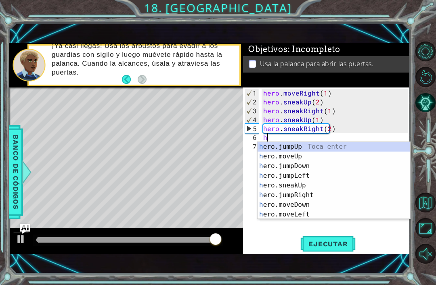
scroll to position [0, 0]
click at [332, 240] on span "Ejecutar" at bounding box center [327, 244] width 55 height 8
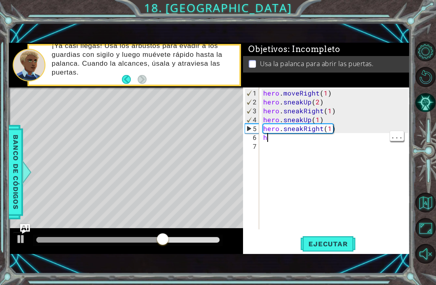
type textarea "he"
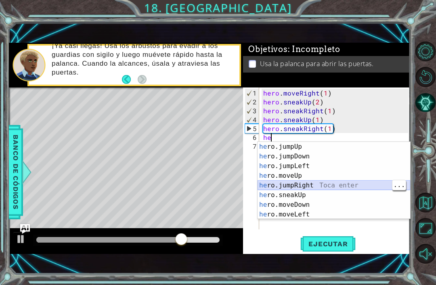
click at [318, 182] on div "he ro.jumpUp Toca enter he ro.jumpDown Toca enter he ro.jumpLeft Toca enter he …" at bounding box center [334, 190] width 153 height 97
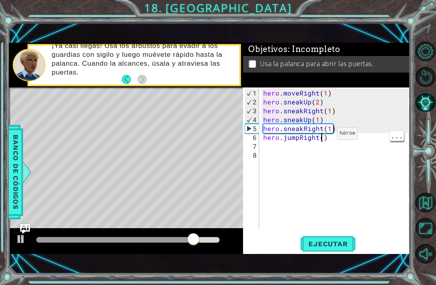
type textarea "hero.jumpRight(1)"
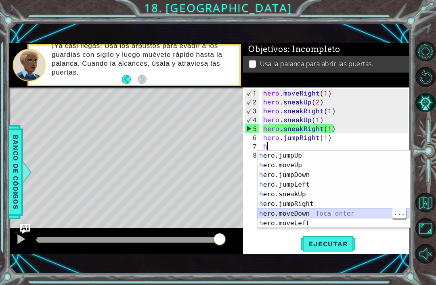
click at [314, 211] on div "h ero.jumpUp Toca enter h ero.moveUp Toca enter h ero.jumpDown Toca enter h ero…" at bounding box center [334, 199] width 153 height 97
type textarea "hero.moveDown(1)"
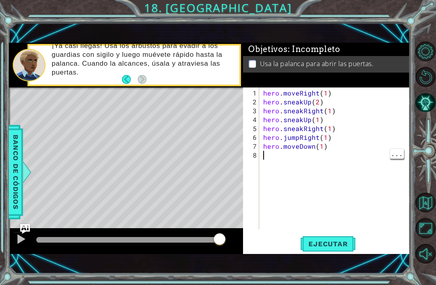
type textarea "h"
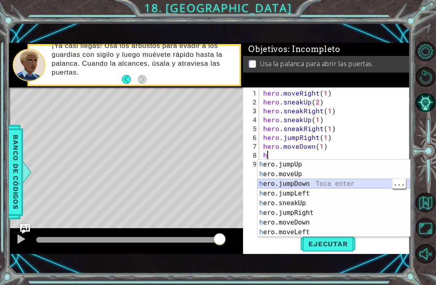
click at [313, 182] on div "h ero.jumpUp Toca enter h ero.moveUp Toca enter h ero.jumpDown Toca enter h ero…" at bounding box center [334, 208] width 153 height 97
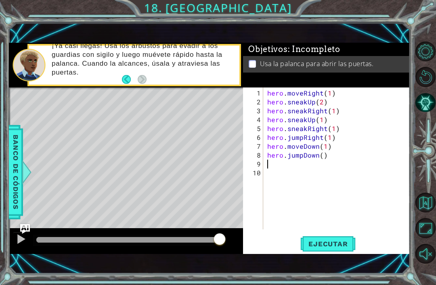
click at [331, 243] on span "Ejecutar" at bounding box center [327, 244] width 55 height 8
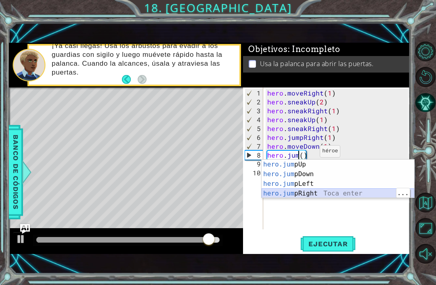
click at [316, 191] on div "hero.jum pUp Toca enter hero.jum pDown Toca enter hero.jum pLeft Toca enter her…" at bounding box center [338, 189] width 153 height 58
type textarea "hero.jumpRight"
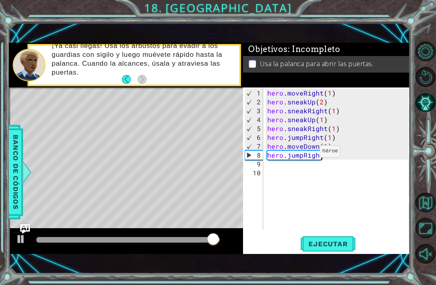
click at [327, 240] on span "Ejecutar" at bounding box center [327, 244] width 55 height 8
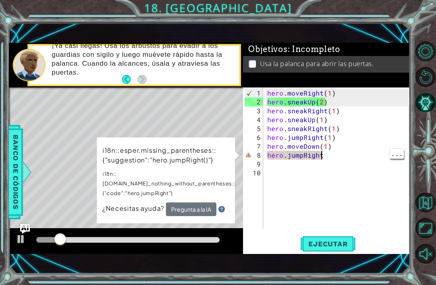
click at [346, 156] on div "hero . moveRight ( 1 ) hero . sneakUp ( 2 ) hero . sneakRight ( 1 ) hero . snea…" at bounding box center [339, 169] width 147 height 160
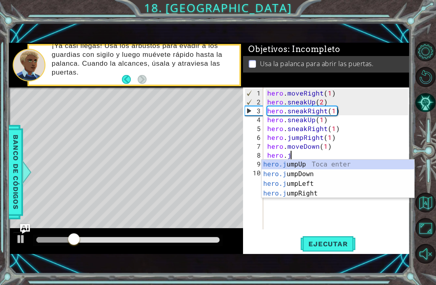
type textarea "hero."
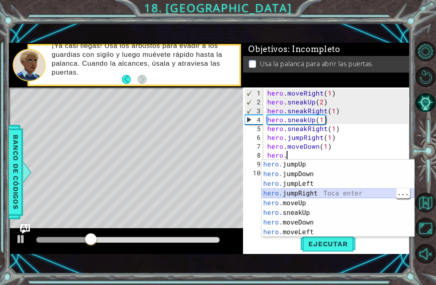
click at [318, 191] on div "hero. jumpUp Toca enter hero. jumpDown Toca enter hero. jumpLeft Toca enter her…" at bounding box center [338, 208] width 153 height 97
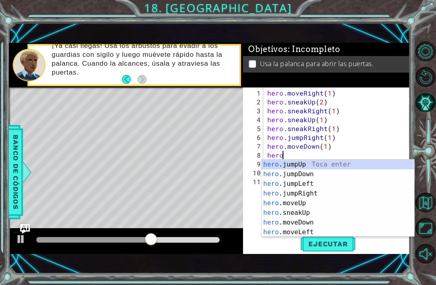
type textarea "h"
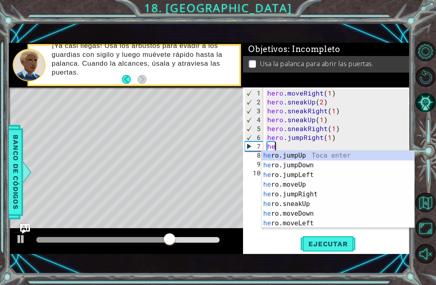
type textarea "h"
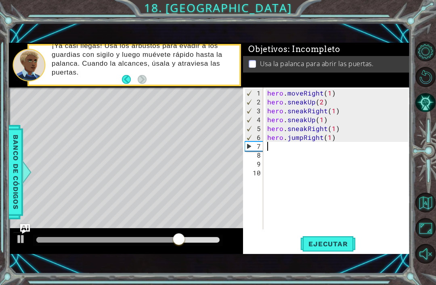
click at [339, 243] on span "Ejecutar" at bounding box center [327, 244] width 55 height 8
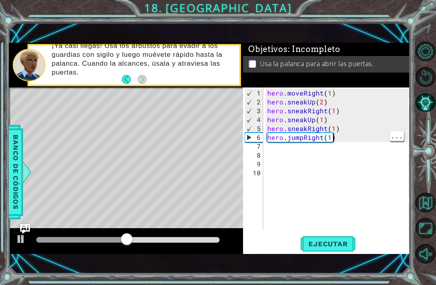
click at [345, 140] on div "hero . moveRight ( 1 ) hero . sneakUp ( 2 ) hero . sneakRight ( 1 ) hero . snea…" at bounding box center [339, 169] width 147 height 160
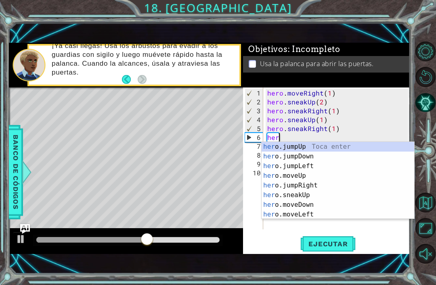
type textarea "h"
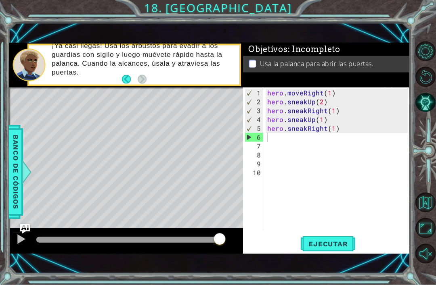
click at [329, 238] on button "Ejecutar" at bounding box center [327, 244] width 55 height 17
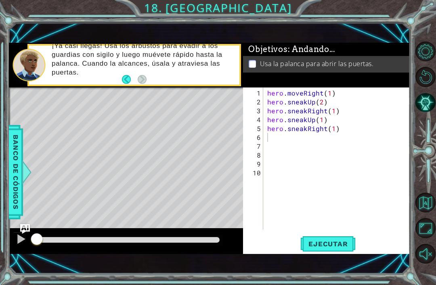
scroll to position [15, 0]
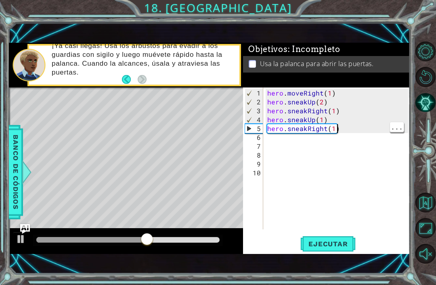
type textarea "hero.sneakRight(1)"
click at [354, 134] on div "hero . moveRight ( 1 ) hero . sneakUp ( 2 ) hero . sneakRight ( 1 ) hero . snea…" at bounding box center [339, 169] width 147 height 160
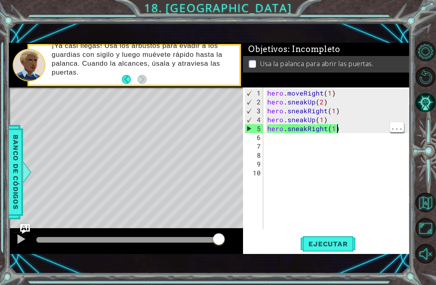
click at [349, 127] on div "hero . moveRight ( 1 ) hero . sneakUp ( 2 ) hero . sneakRight ( 1 ) hero . snea…" at bounding box center [339, 169] width 147 height 160
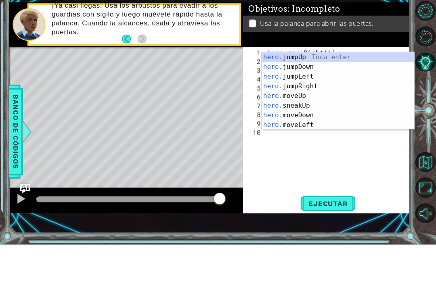
scroll to position [0, 1]
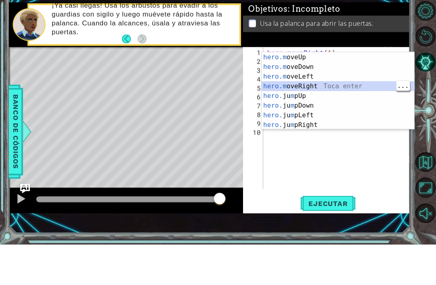
click at [324, 93] on div "hero.m oveUp Toca enter hero.m oveDown Toca enter hero.m oveLeft Toca enter her…" at bounding box center [338, 141] width 153 height 97
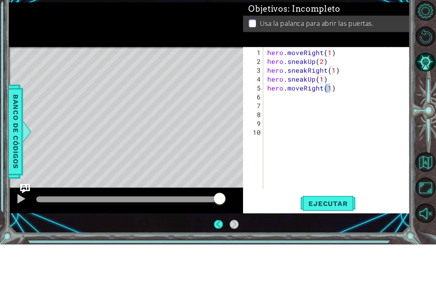
scroll to position [26, 0]
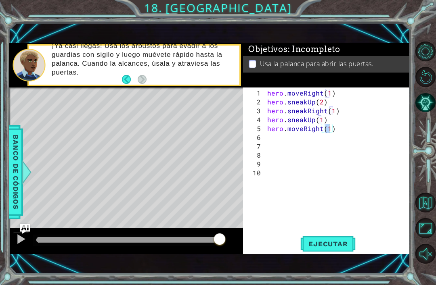
click at [338, 245] on span "Ejecutar" at bounding box center [327, 244] width 55 height 8
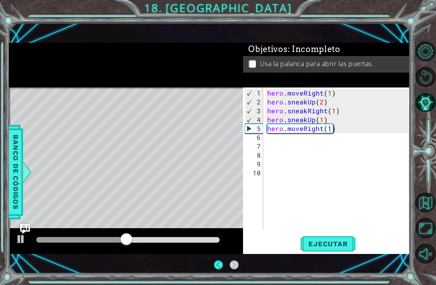
scroll to position [0, 0]
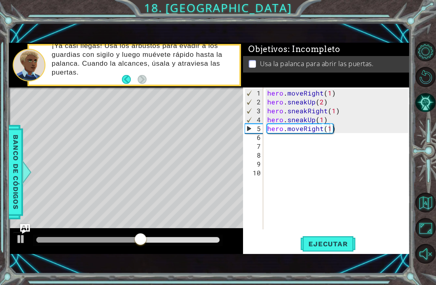
click at [339, 241] on span "Ejecutar" at bounding box center [327, 244] width 55 height 8
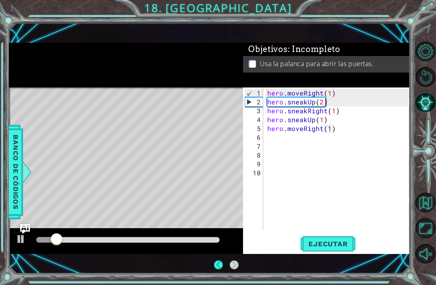
scroll to position [8, 0]
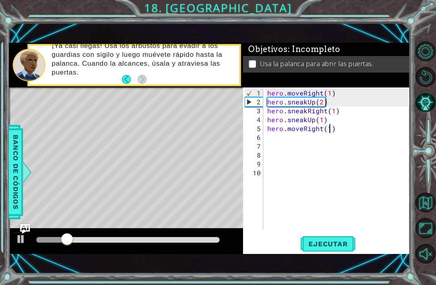
click at [157, 238] on div at bounding box center [128, 240] width 184 height 6
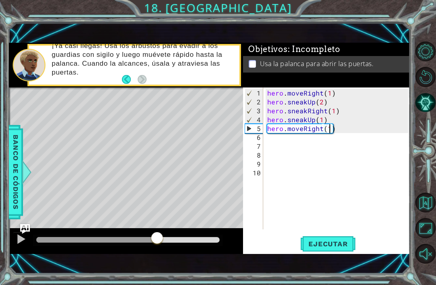
click at [169, 233] on div at bounding box center [126, 242] width 235 height 26
click at [128, 239] on div at bounding box center [96, 240] width 121 height 6
click at [18, 247] on button at bounding box center [21, 240] width 16 height 17
click at [85, 238] on div at bounding box center [94, 240] width 116 height 6
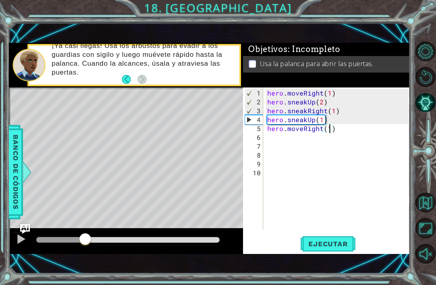
click at [333, 244] on span "Ejecutar" at bounding box center [327, 244] width 55 height 8
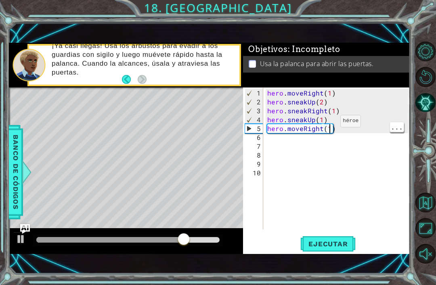
click at [329, 115] on div "hero . moveRight ( 1 ) hero . sneakUp ( 2 ) hero . sneakRight ( 1 ) hero . snea…" at bounding box center [339, 169] width 147 height 160
type textarea "hero.sneakUp(1)"
click at [339, 116] on div "hero . moveRight ( 1 ) hero . sneakUp ( 2 ) hero . sneakRight ( 1 ) hero . snea…" at bounding box center [339, 169] width 147 height 160
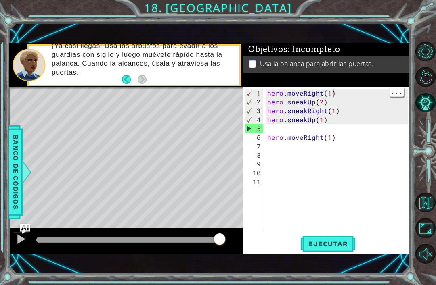
type textarea "hero.sneakUp(1)"
click at [315, 124] on div "hero . moveRight ( 1 ) hero . sneakUp ( 2 ) hero . sneakRight ( 1 ) hero . snea…" at bounding box center [339, 169] width 147 height 160
click at [304, 128] on div "hero . moveRight ( 1 ) hero . sneakUp ( 2 ) hero . sneakRight ( 1 ) hero . snea…" at bounding box center [339, 169] width 147 height 160
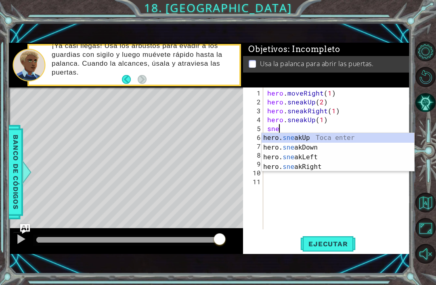
scroll to position [0, 0]
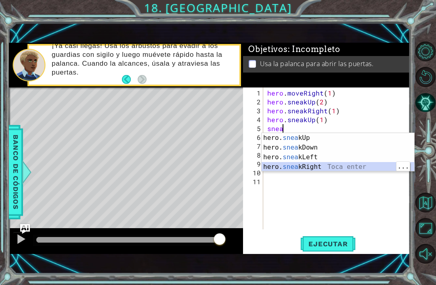
click at [337, 246] on span "Ejecutar" at bounding box center [327, 244] width 55 height 8
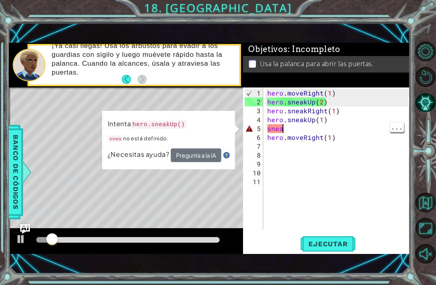
click at [329, 122] on div "hero . moveRight ( 1 ) hero . sneakUp ( 2 ) hero . sneakRight ( 1 ) hero . snea…" at bounding box center [339, 169] width 147 height 160
click at [359, 109] on div "hero . moveRight ( 1 ) hero . sneakUp ( 2 ) hero . sneakRight ( 1 ) hero . snea…" at bounding box center [339, 169] width 147 height 160
click at [327, 125] on div "hero . moveRight ( 1 ) hero . sneakUp ( 2 ) hero . sneakRight ( 1 ) hero . snea…" at bounding box center [339, 169] width 147 height 160
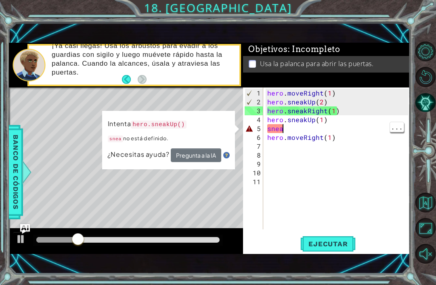
scroll to position [0, 1]
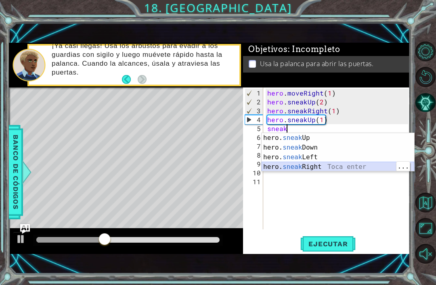
click at [320, 164] on div "hero. sneak Up Toca enter hero. sneak Down Toca enter hero. sneak Left Toca ent…" at bounding box center [338, 162] width 153 height 58
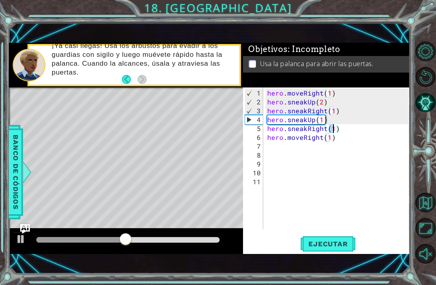
click at [331, 243] on span "Ejecutar" at bounding box center [327, 244] width 55 height 8
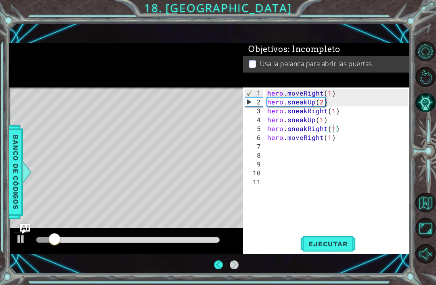
scroll to position [4, 0]
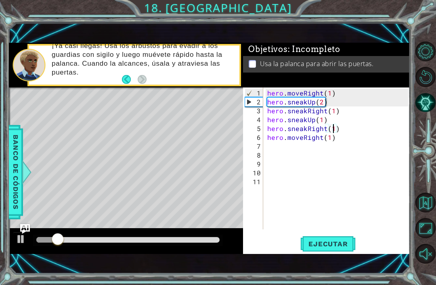
click at [122, 233] on div at bounding box center [126, 242] width 235 height 26
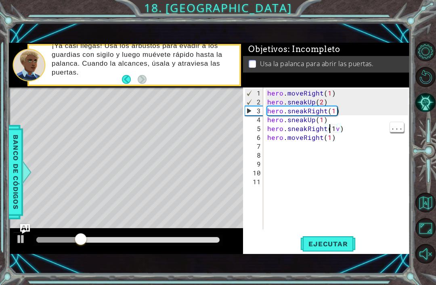
click at [339, 120] on div "hero . moveRight ( 1 ) hero . sneakUp ( 2 ) hero . sneakRight ( 1 ) hero . snea…" at bounding box center [339, 169] width 147 height 160
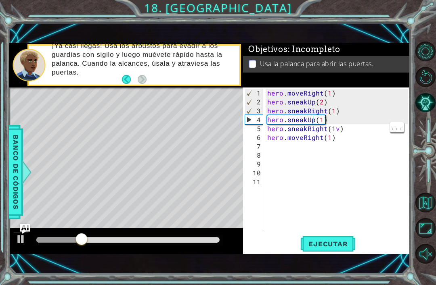
scroll to position [0, 3]
click at [334, 124] on div "hero . moveRight ( 1 ) hero . sneakUp ( 2 ) hero . sneakRight ( 1 ) hero . snea…" at bounding box center [339, 169] width 147 height 160
click at [369, 97] on div "hero . moveRight ( 1 ) hero . sneakUp ( 2 ) hero . sneakRight ( 1 ) hero . snea…" at bounding box center [339, 169] width 147 height 160
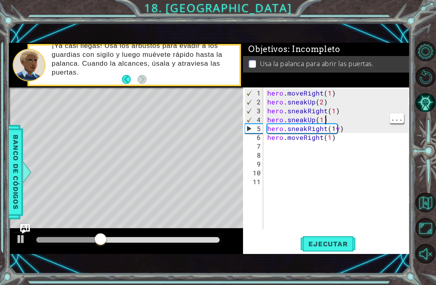
click at [331, 124] on div "hero . moveRight ( 1 ) hero . sneakUp ( 2 ) hero . sneakRight ( 1 ) hero . snea…" at bounding box center [339, 169] width 147 height 160
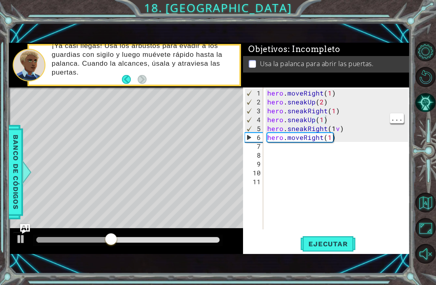
click at [339, 122] on div "hero . moveRight ( 1 ) hero . sneakUp ( 2 ) hero . sneakRight ( 1 ) hero . snea…" at bounding box center [339, 169] width 147 height 160
click at [359, 104] on div "hero . moveRight ( 1 ) hero . sneakUp ( 2 ) hero . sneakRight ( 1 ) hero . snea…" at bounding box center [339, 169] width 147 height 160
click at [340, 121] on div "hero . moveRight ( 1 ) hero . sneakUp ( 2 ) hero . sneakRight ( 1 ) hero . snea…" at bounding box center [339, 169] width 147 height 160
click at [336, 122] on div "hero . moveRight ( 1 ) hero . sneakUp ( 2 ) hero . sneakRight ( 1 ) hero . snea…" at bounding box center [339, 169] width 147 height 160
click at [336, 123] on div "hero . moveRight ( 1 ) hero . sneakUp ( 2 ) hero . sneakRight ( 1 ) hero . snea…" at bounding box center [339, 169] width 147 height 160
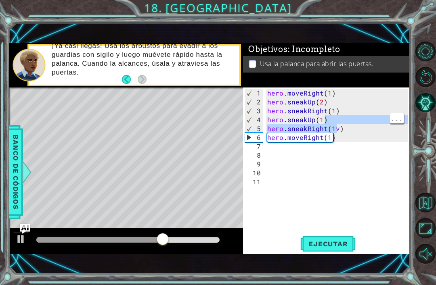
click at [344, 124] on div "hero . moveRight ( 1 ) hero . sneakUp ( 2 ) hero . sneakRight ( 1 ) hero . snea…" at bounding box center [339, 169] width 147 height 160
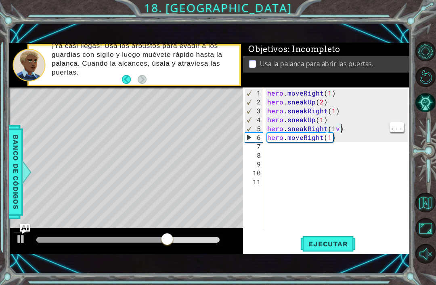
click at [340, 128] on div "hero . moveRight ( 1 ) hero . sneakUp ( 2 ) hero . sneakRight ( 1 ) hero . snea…" at bounding box center [339, 169] width 147 height 160
click at [338, 124] on div "hero . moveRight ( 1 ) hero . sneakUp ( 2 ) hero . sneakRight ( 1 ) hero . snea…" at bounding box center [339, 169] width 147 height 160
type textarea "hero.sneakRight(1)"
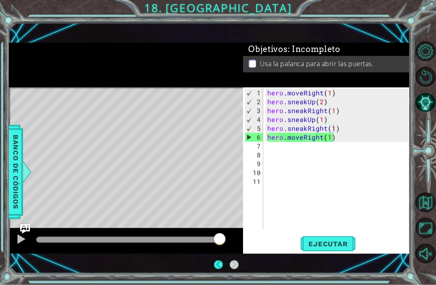
scroll to position [0, 0]
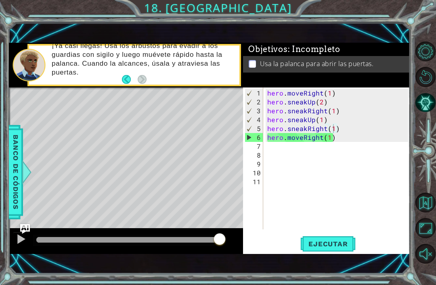
click at [334, 243] on span "Ejecutar" at bounding box center [327, 244] width 55 height 8
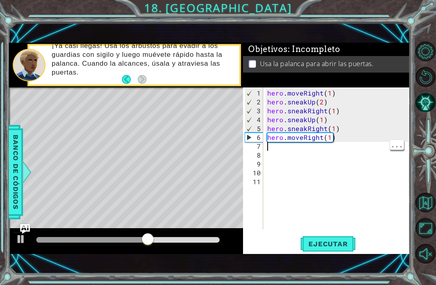
click at [284, 148] on div "hero . moveRight ( 1 ) hero . sneakUp ( 2 ) hero . sneakRight ( 1 ) hero . snea…" at bounding box center [339, 169] width 147 height 160
click at [288, 143] on div "hero . moveRight ( 1 ) hero . sneakUp ( 2 ) hero . sneakRight ( 1 ) hero . snea…" at bounding box center [339, 169] width 147 height 160
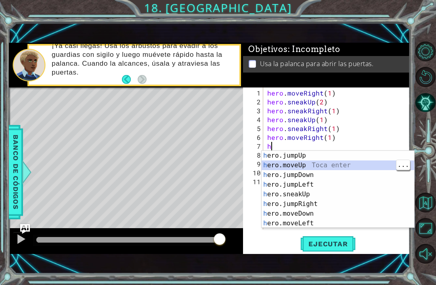
click at [317, 211] on div "h ero.jumpUp Toca enter h ero.moveUp Toca enter h ero.jumpDown Toca enter h ero…" at bounding box center [338, 199] width 153 height 97
type textarea "hero.moveDown(1)"
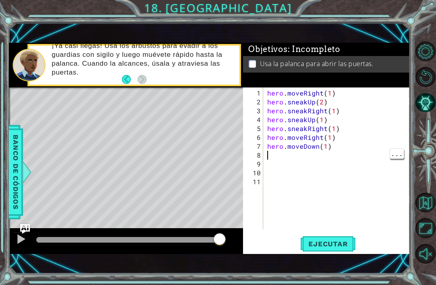
click at [312, 153] on div "hero . moveRight ( 1 ) hero . sneakUp ( 2 ) hero . sneakRight ( 1 ) hero . snea…" at bounding box center [339, 169] width 147 height 160
type textarea "h"
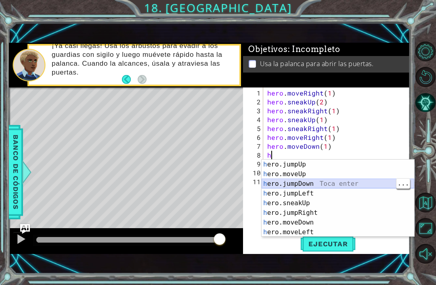
click at [316, 182] on div "h ero.jumpUp Toca enter h ero.moveUp Toca enter h ero.jumpDown Toca enter h ero…" at bounding box center [338, 208] width 153 height 97
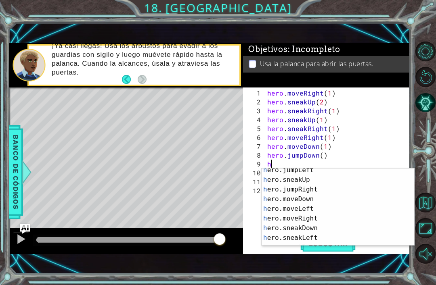
scroll to position [33, 0]
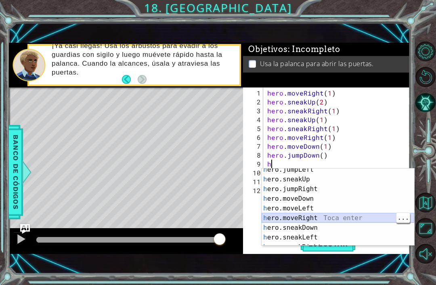
click at [319, 218] on div "h ero.jumpLeft Toca enter h ero.sneakUp Toca enter h ero.jumpRight Toca enter h…" at bounding box center [338, 213] width 153 height 97
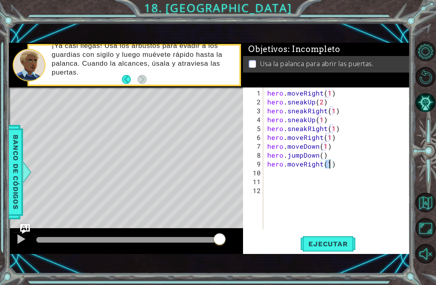
type textarea "hero.moveRight(2)"
type textarea "h"
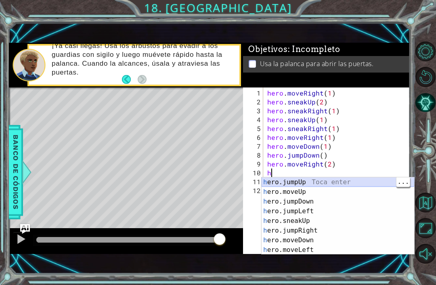
click at [356, 178] on div "h ero.jumpUp Toca enter h ero.moveUp Toca enter h ero.jumpDown Toca enter h ero…" at bounding box center [338, 216] width 153 height 77
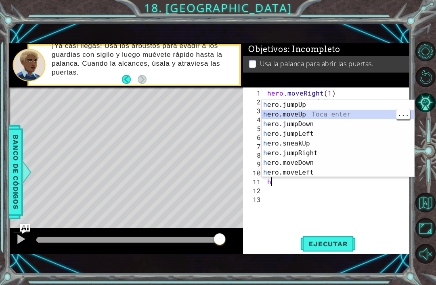
click at [326, 111] on div "h ero.jumpUp Toca enter h ero.moveUp Toca enter h ero.jumpDown Toca enter h ero…" at bounding box center [338, 148] width 153 height 97
type textarea "hero.moveUp(1)"
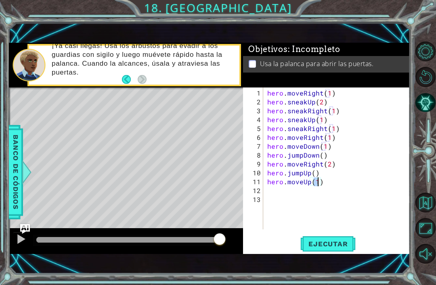
click at [336, 242] on span "Ejecutar" at bounding box center [327, 244] width 55 height 8
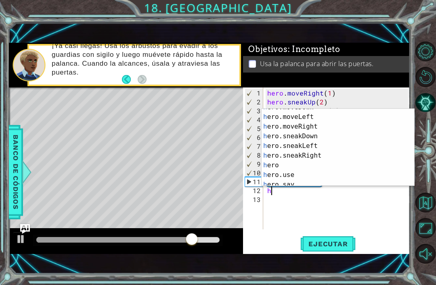
scroll to position [65, 0]
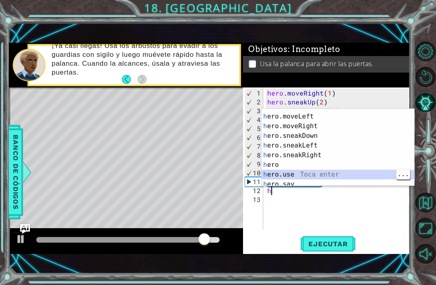
click at [302, 174] on div "h ero.moveDown Toca enter h ero.moveLeft Toca enter h ero.moveRight Toca enter …" at bounding box center [338, 150] width 153 height 97
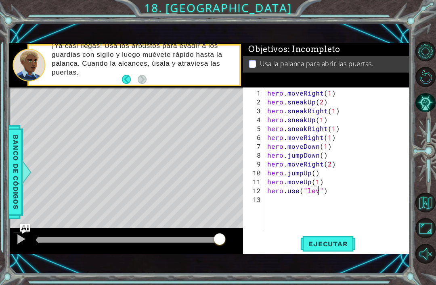
scroll to position [0, 4]
type textarea "hero.use("lever")"
click at [335, 245] on span "Ejecutar" at bounding box center [327, 244] width 55 height 8
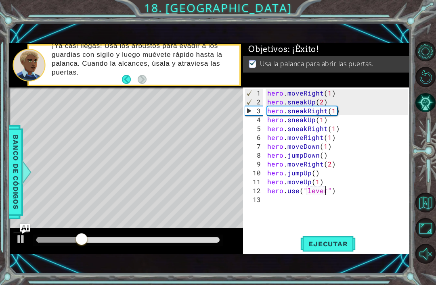
click at [162, 239] on div at bounding box center [128, 240] width 184 height 6
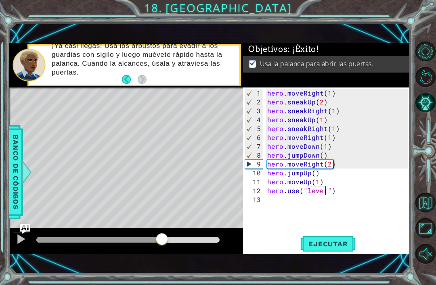
click at [20, 238] on div at bounding box center [21, 239] width 10 height 10
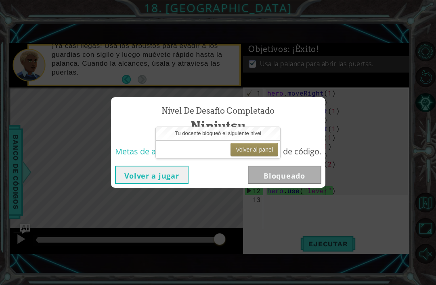
click at [271, 126] on div "Nivel de desafío Completado Ninjutsu" at bounding box center [218, 119] width 206 height 37
click at [317, 87] on div "Nivel de desafío Completado Ninjutsu Metas de aprendizaje: Escribe una secuenci…" at bounding box center [218, 142] width 436 height 285
click at [229, 124] on span "Ninjutsu" at bounding box center [218, 125] width 55 height 17
